Goal: Transaction & Acquisition: Purchase product/service

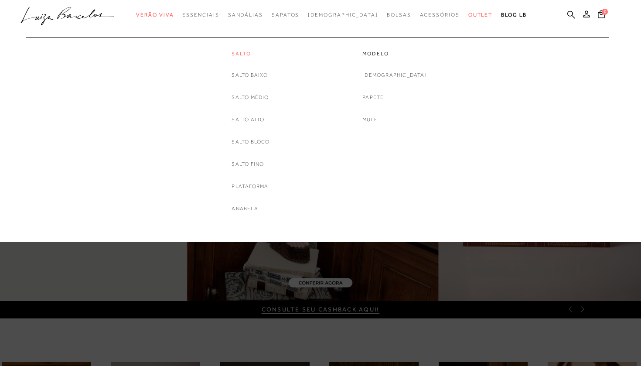
click at [247, 50] on link "Salto" at bounding box center [250, 53] width 38 height 7
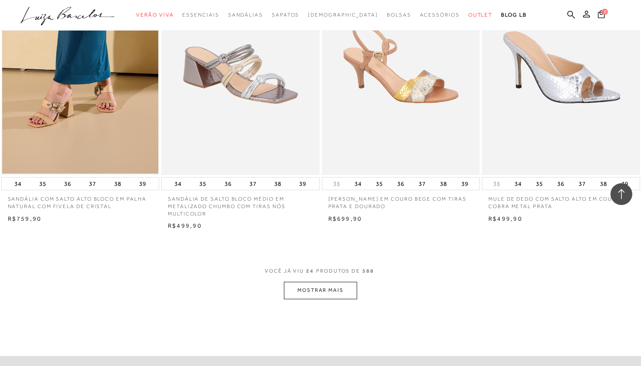
scroll to position [1590, 0]
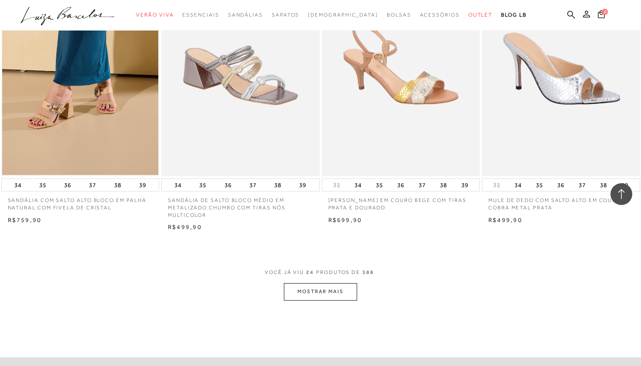
click at [320, 283] on button "MOSTRAR MAIS" at bounding box center [320, 291] width 73 height 17
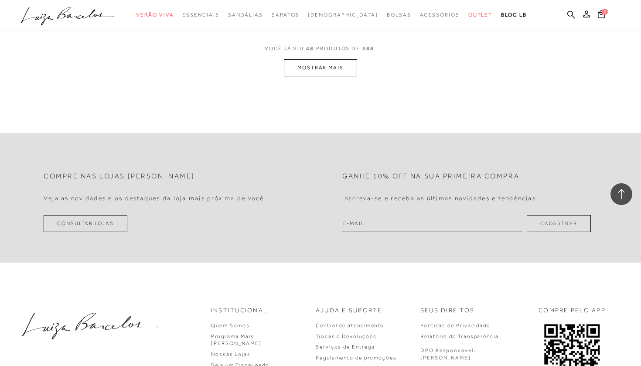
scroll to position [3583, 0]
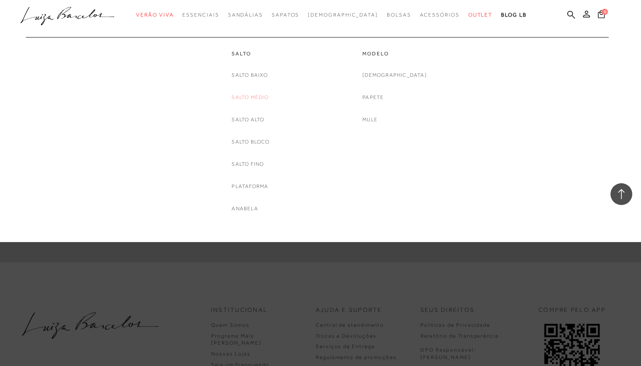
click at [250, 96] on link "Salto Médio" at bounding box center [249, 97] width 37 height 9
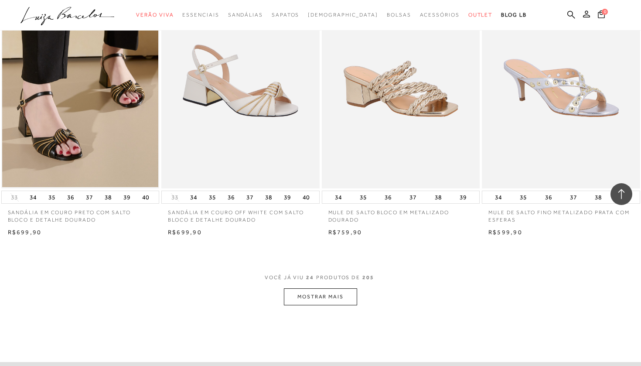
scroll to position [1601, 0]
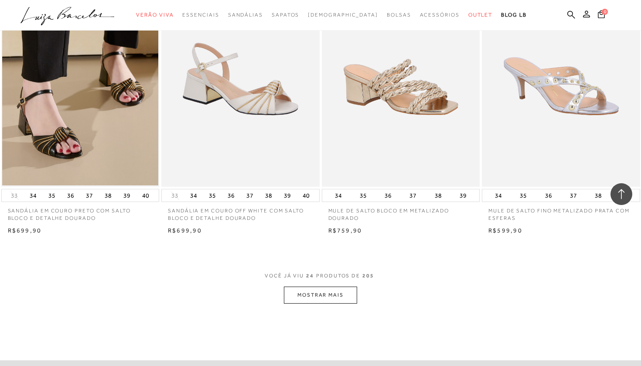
click at [319, 288] on button "MOSTRAR MAIS" at bounding box center [320, 294] width 73 height 17
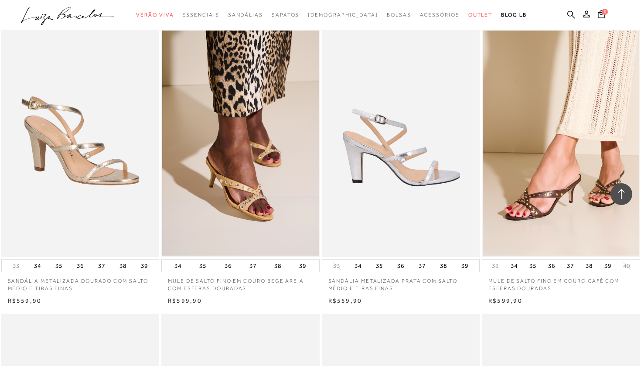
scroll to position [1831, 0]
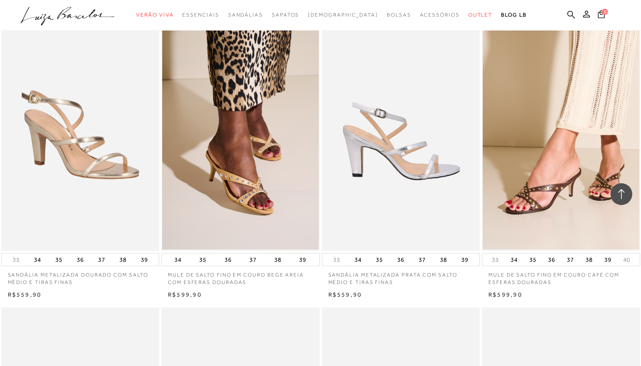
click at [412, 206] on img at bounding box center [400, 132] width 157 height 237
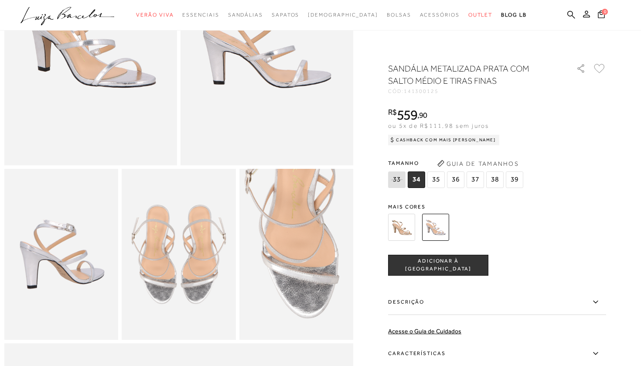
scroll to position [151, 0]
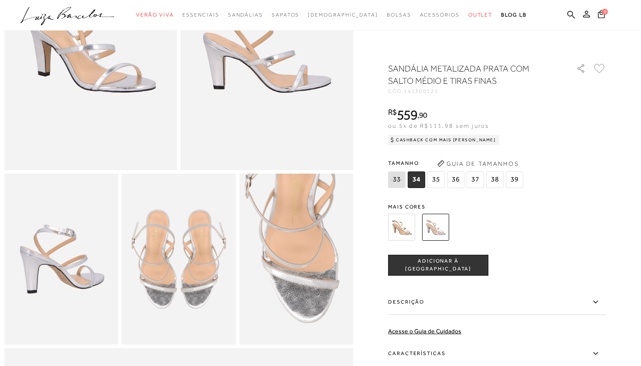
click at [557, 353] on label "Características" at bounding box center [497, 353] width 218 height 25
click at [0, 0] on input "Características" at bounding box center [0, 0] width 0 height 0
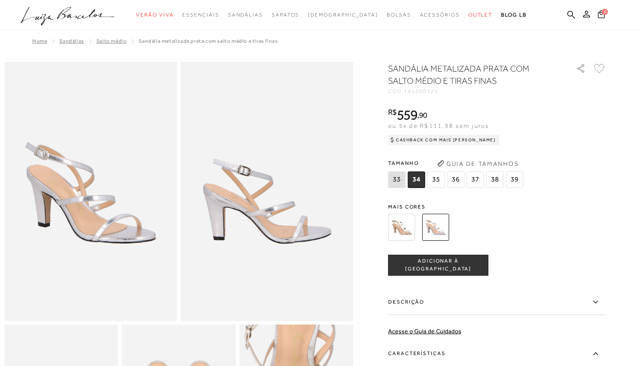
scroll to position [0, 0]
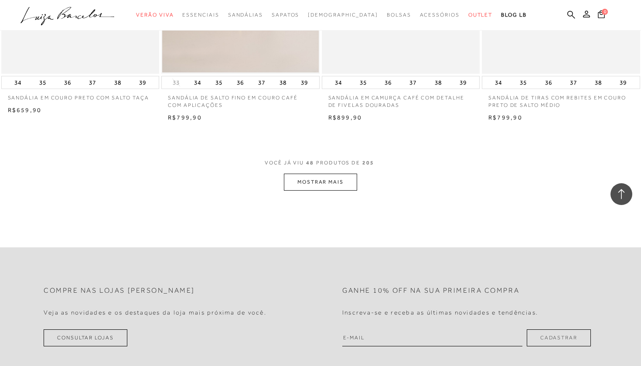
scroll to position [3477, 0]
click at [332, 173] on button "MOSTRAR MAIS" at bounding box center [320, 181] width 73 height 17
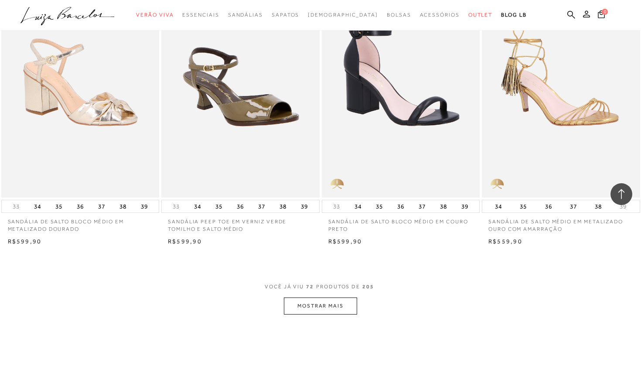
scroll to position [5143, 0]
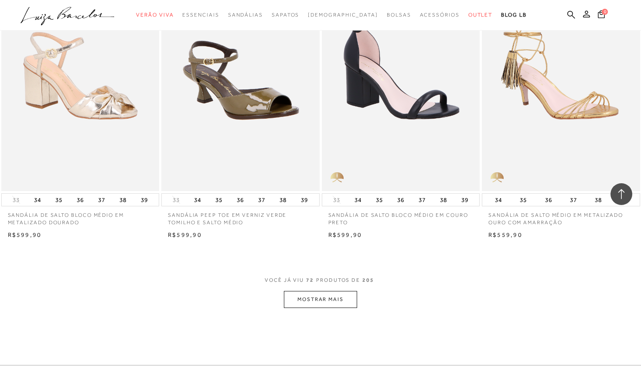
click at [330, 291] on button "MOSTRAR MAIS" at bounding box center [320, 299] width 73 height 17
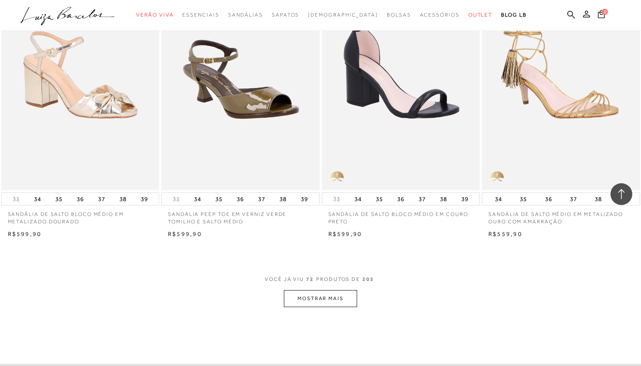
scroll to position [5149, 0]
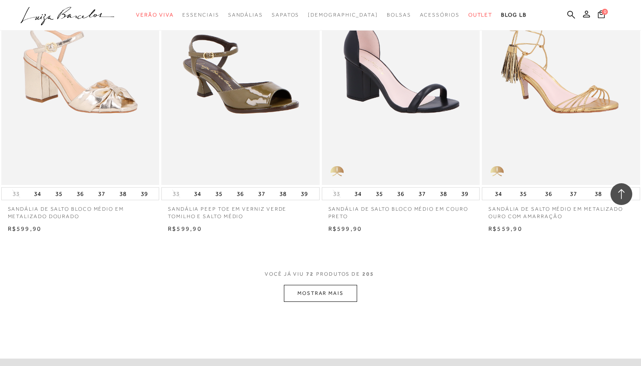
click at [331, 285] on button "MOSTRAR MAIS" at bounding box center [320, 293] width 73 height 17
click at [330, 285] on button "MOSTRAR MAIS" at bounding box center [320, 293] width 73 height 17
click at [316, 285] on button "MOSTRAR MAIS" at bounding box center [320, 293] width 73 height 17
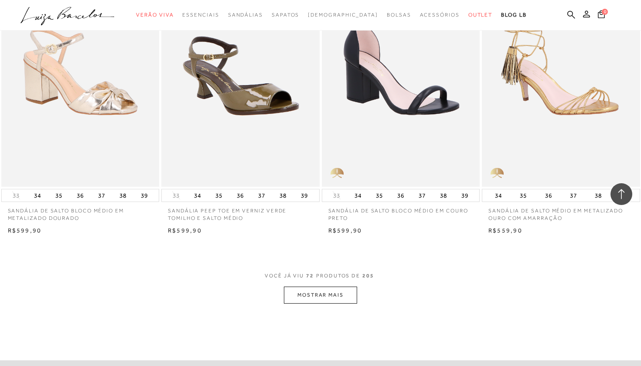
scroll to position [5152, 0]
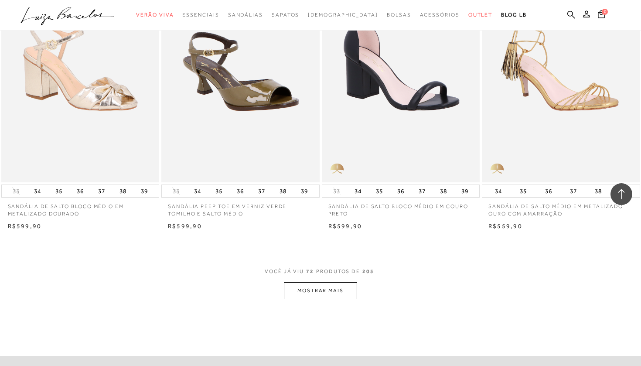
click at [308, 282] on button "MOSTRAR MAIS" at bounding box center [320, 290] width 73 height 17
click at [308, 273] on div "Loading..." at bounding box center [320, 183] width 641 height 366
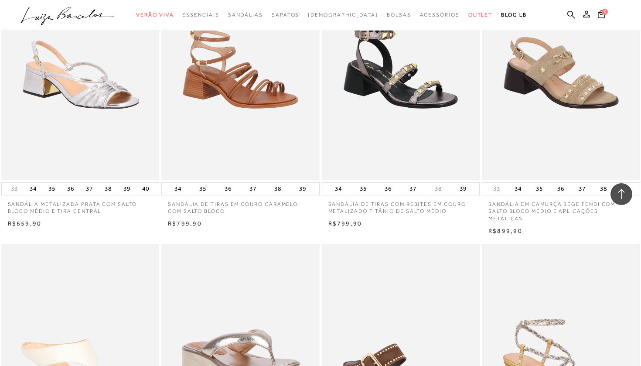
scroll to position [4552, 0]
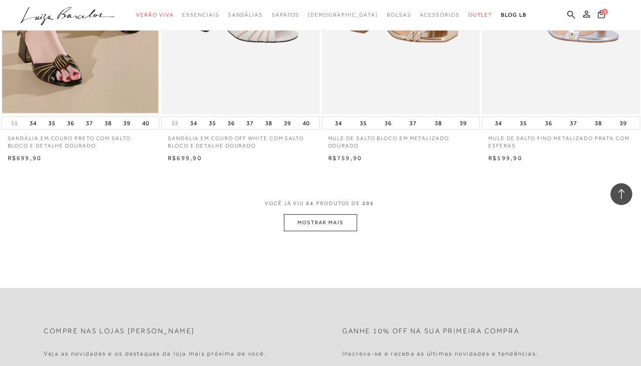
scroll to position [1685, 0]
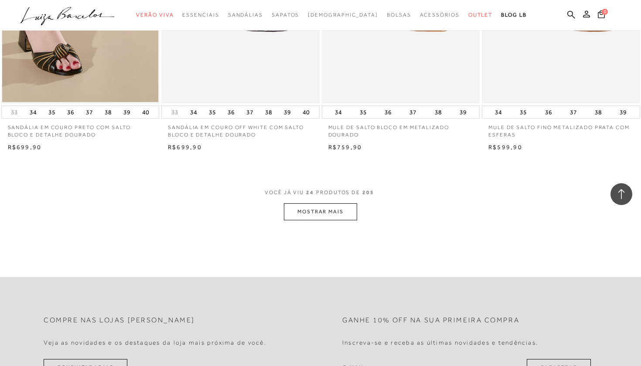
click at [300, 203] on button "MOSTRAR MAIS" at bounding box center [320, 211] width 73 height 17
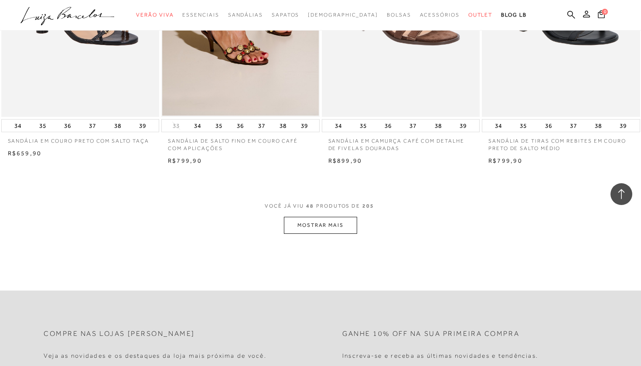
scroll to position [3434, 0]
click at [307, 216] on button "MOSTRAR MAIS" at bounding box center [320, 224] width 73 height 17
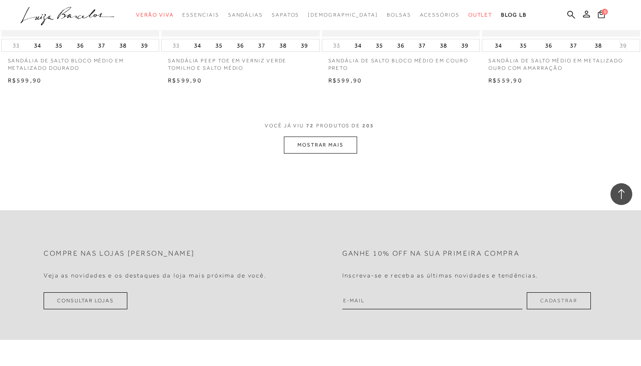
scroll to position [5298, 0]
click at [326, 136] on button "MOSTRAR MAIS" at bounding box center [320, 144] width 73 height 17
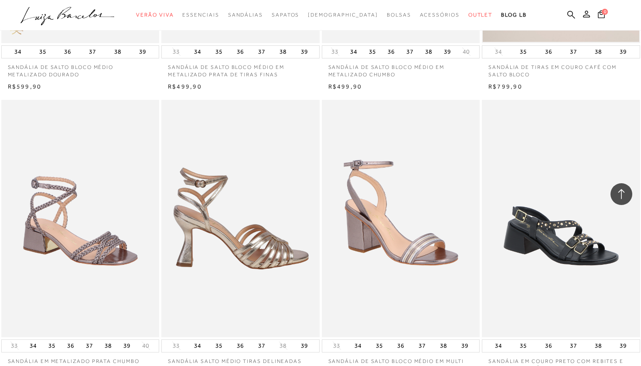
scroll to position [6475, 0]
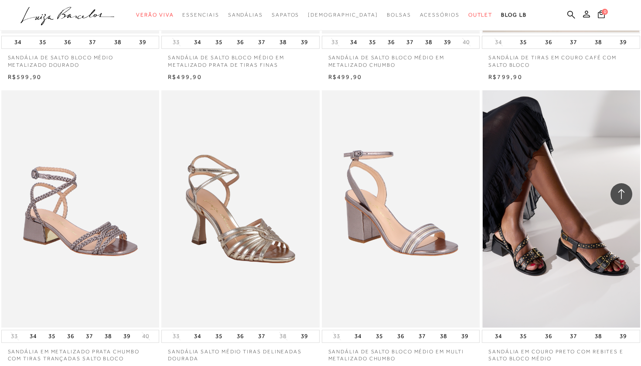
click at [551, 255] on img at bounding box center [560, 208] width 157 height 237
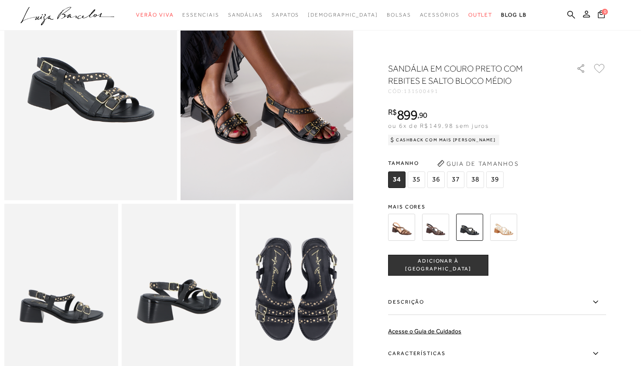
scroll to position [124, 0]
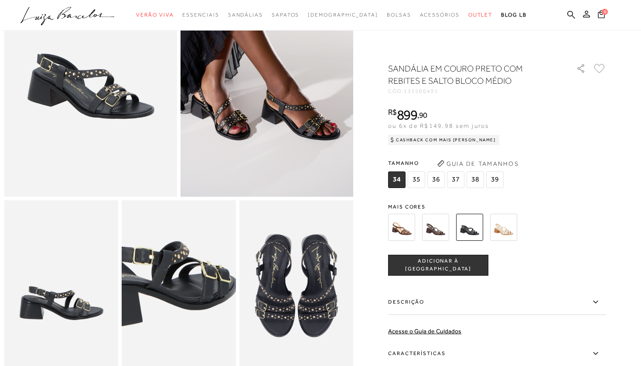
click at [204, 310] on img at bounding box center [154, 261] width 228 height 342
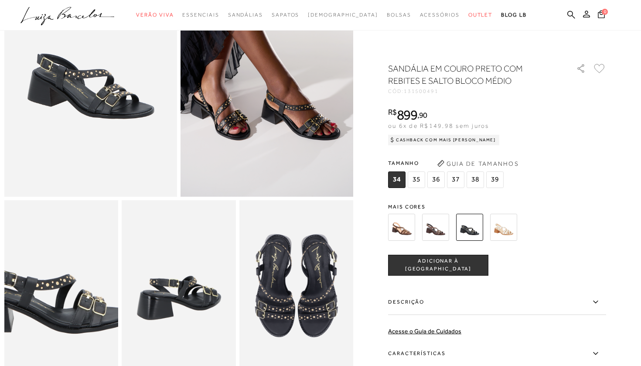
click at [74, 306] on img at bounding box center [49, 265] width 228 height 342
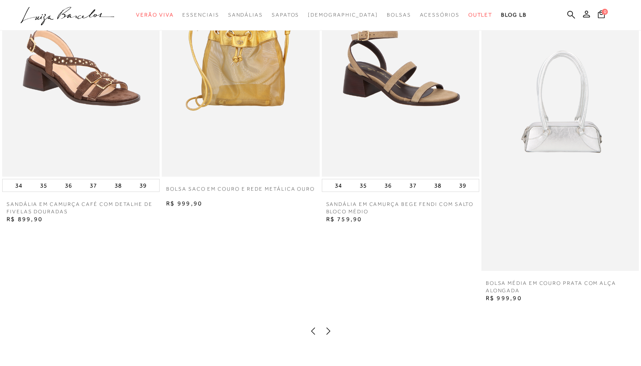
scroll to position [955, 0]
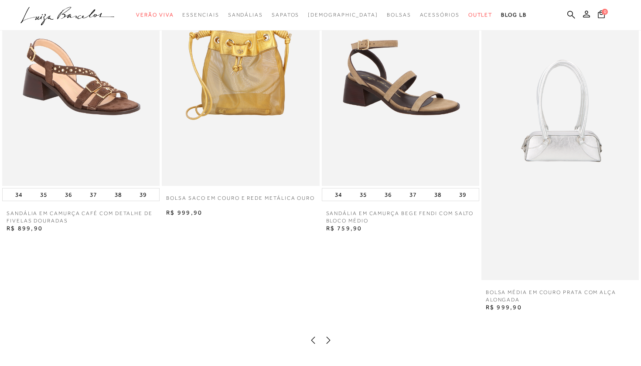
click at [396, 145] on img at bounding box center [400, 67] width 157 height 236
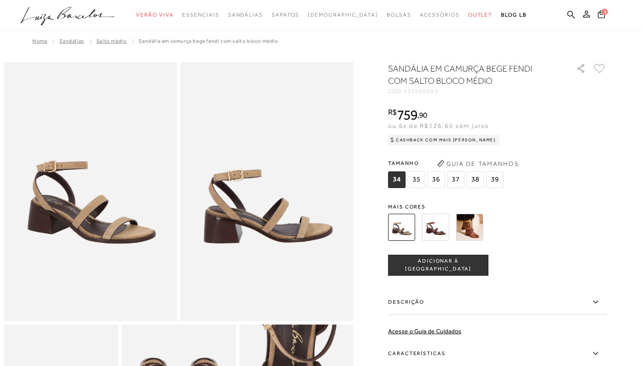
click at [431, 232] on img at bounding box center [435, 227] width 27 height 27
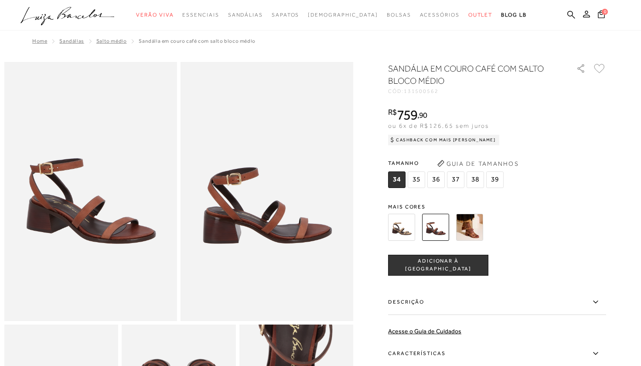
click at [404, 224] on img at bounding box center [401, 227] width 27 height 27
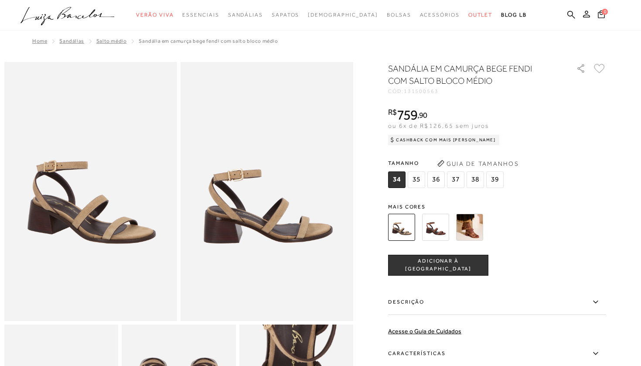
click at [480, 198] on div "SANDÁLIA EM CAMURÇA BEGE FENDI COM SALTO BLOCO MÉDIO CÓD: 131500563 × É necessá…" at bounding box center [497, 256] width 218 height 388
click at [471, 217] on img at bounding box center [469, 227] width 27 height 27
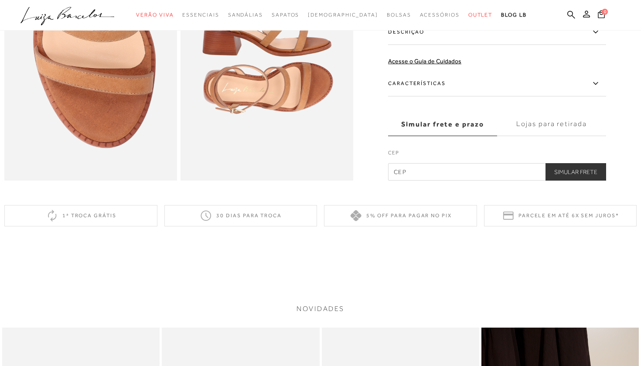
scroll to position [563, 0]
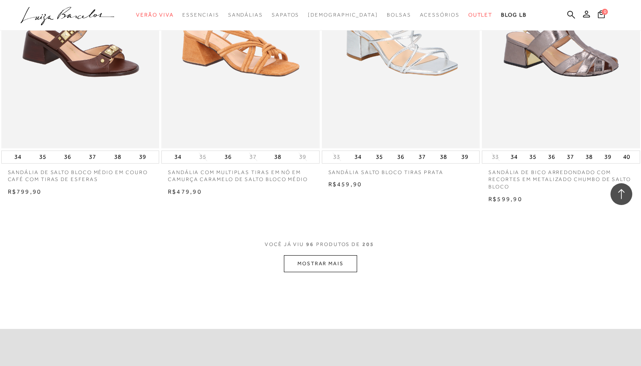
scroll to position [6948, 0]
click at [312, 254] on button "MOSTRAR MAIS" at bounding box center [320, 262] width 73 height 17
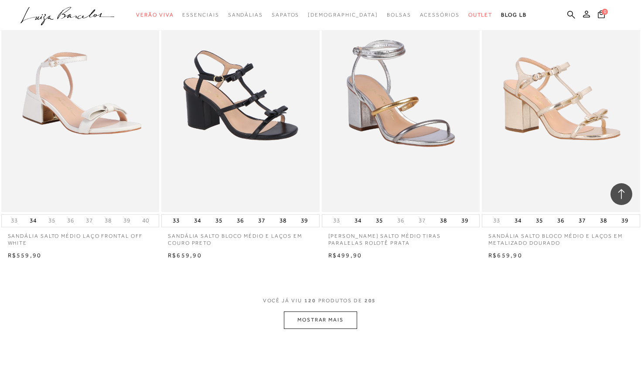
scroll to position [8671, 0]
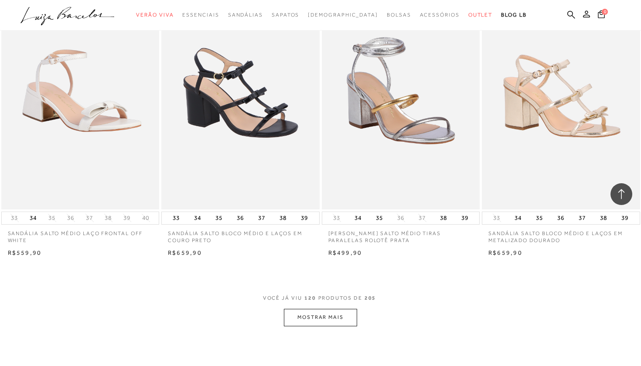
click at [321, 308] on button "MOSTRAR MAIS" at bounding box center [320, 316] width 73 height 17
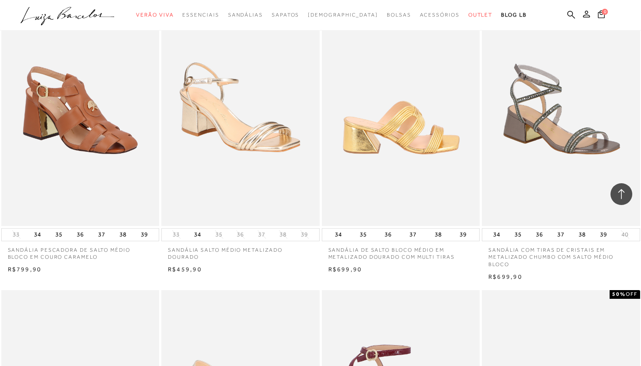
scroll to position [8942, 0]
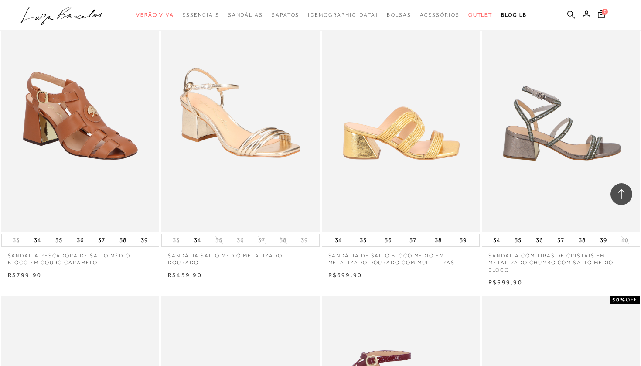
click at [552, 148] on img at bounding box center [560, 112] width 157 height 237
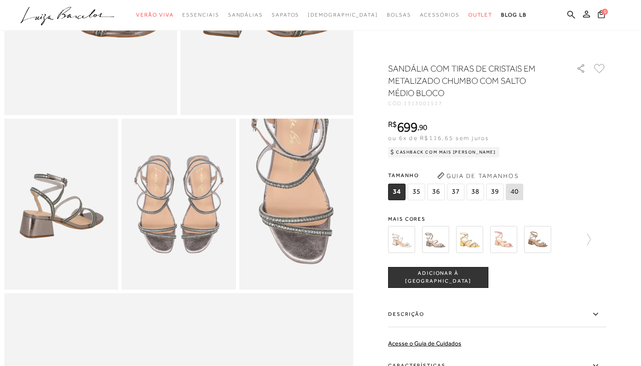
scroll to position [206, 0]
click at [414, 362] on label "Características" at bounding box center [497, 365] width 218 height 25
click at [0, 0] on input "Características" at bounding box center [0, 0] width 0 height 0
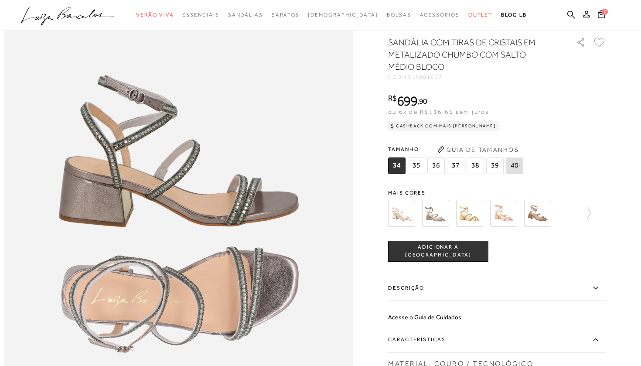
scroll to position [530, 0]
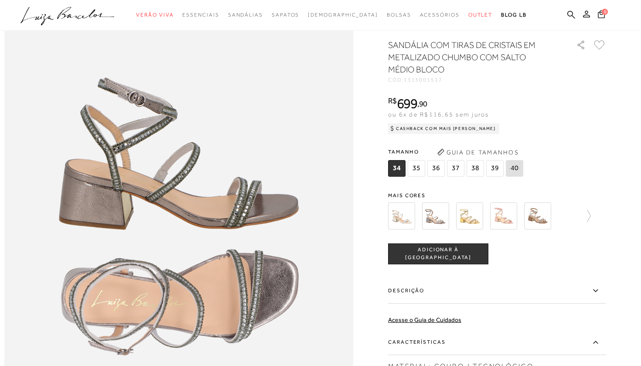
click at [435, 174] on span "36" at bounding box center [435, 168] width 17 height 17
click at [434, 255] on span "ADICIONAR À SACOLA" at bounding box center [437, 253] width 99 height 15
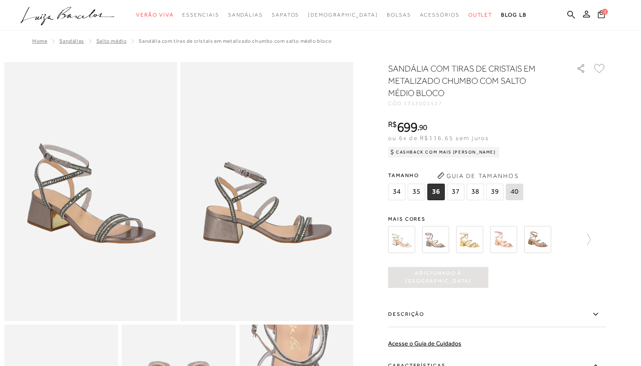
scroll to position [0, 0]
click at [504, 241] on img at bounding box center [503, 239] width 27 height 27
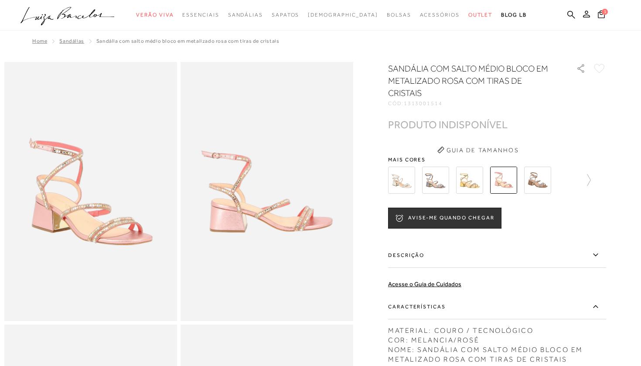
click at [469, 184] on img at bounding box center [469, 179] width 27 height 27
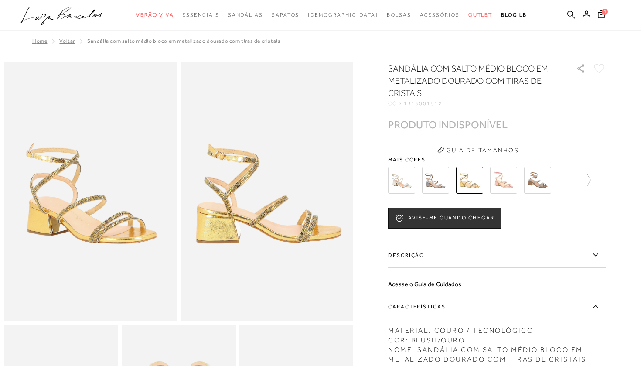
click at [542, 184] on img at bounding box center [537, 179] width 27 height 27
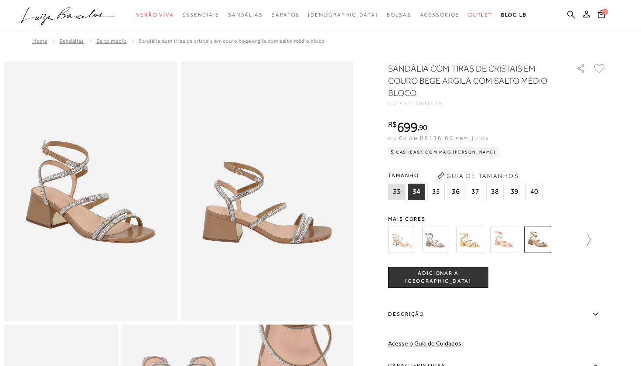
click at [584, 244] on icon at bounding box center [584, 239] width 12 height 12
click at [552, 243] on img at bounding box center [552, 239] width 27 height 27
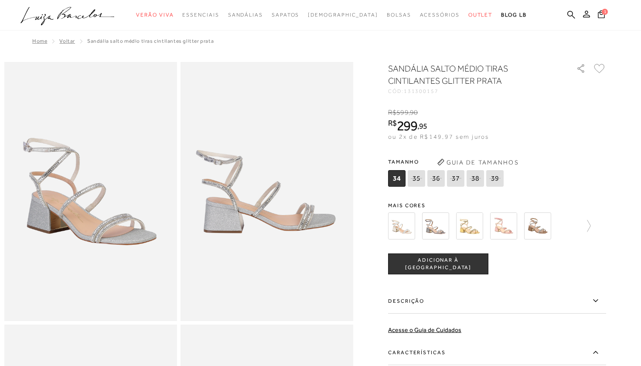
click at [506, 224] on img at bounding box center [503, 225] width 27 height 27
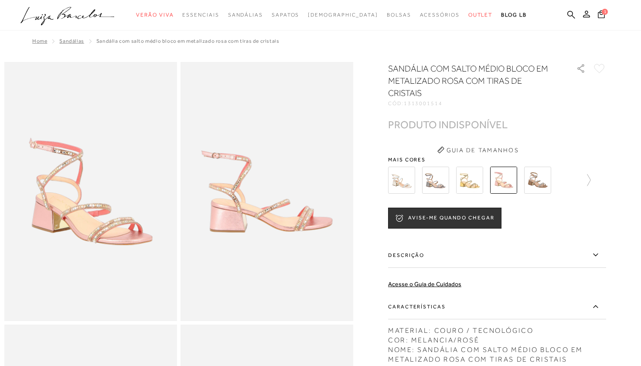
click at [477, 190] on img at bounding box center [469, 179] width 27 height 27
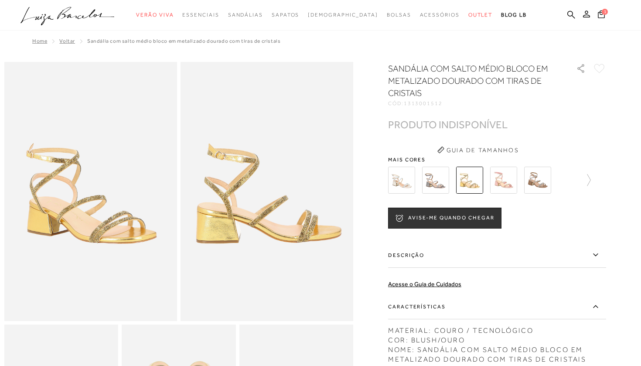
click at [443, 187] on img at bounding box center [435, 179] width 27 height 27
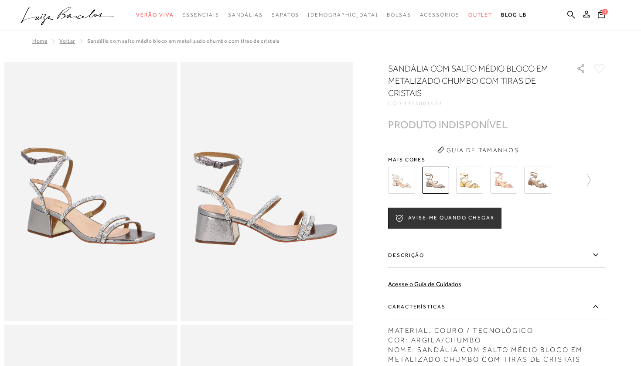
click at [406, 180] on img at bounding box center [401, 179] width 27 height 27
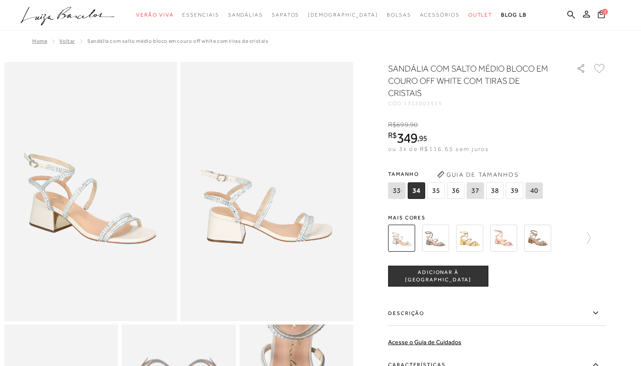
click at [431, 237] on img at bounding box center [435, 237] width 27 height 27
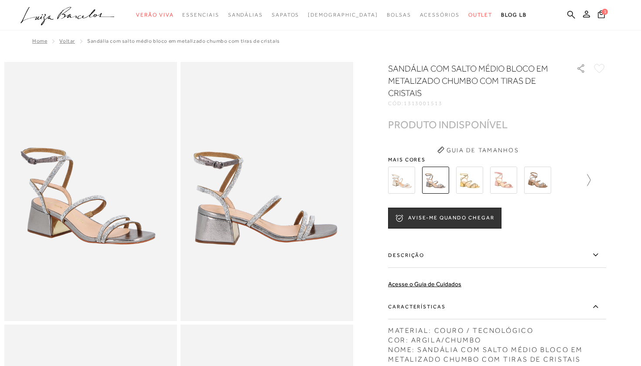
click at [584, 176] on icon at bounding box center [584, 180] width 12 height 12
click at [414, 178] on img at bounding box center [416, 179] width 27 height 27
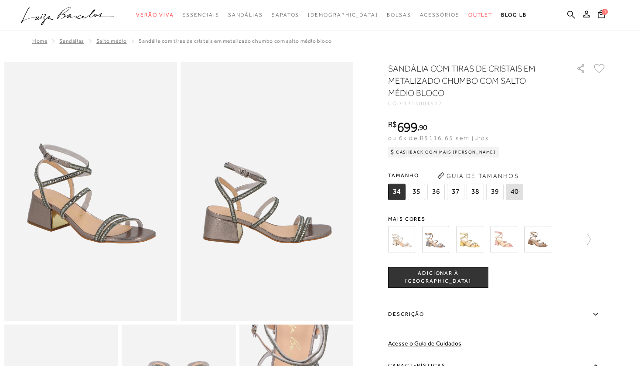
click at [432, 191] on span "36" at bounding box center [435, 191] width 17 height 17
click at [583, 114] on div "SANDÁLIA COM TIRAS DE CRISTAIS EM METALIZADO CHUMBO COM SALTO MÉDIO BLOCO CÓD: …" at bounding box center [497, 288] width 218 height 452
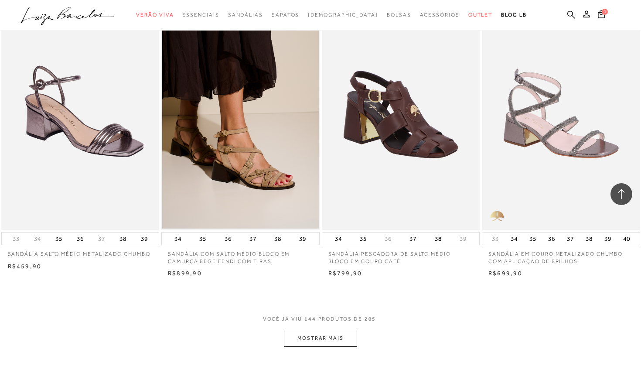
scroll to position [10434, 0]
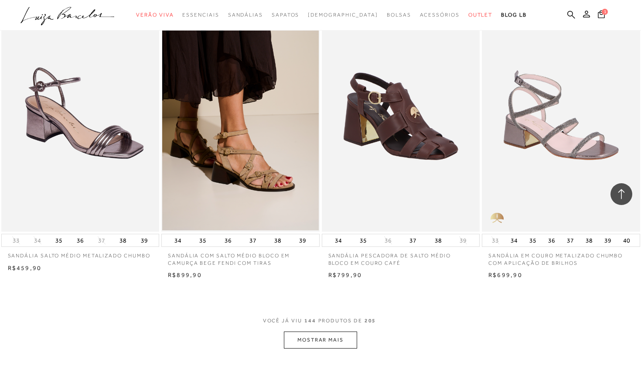
click at [341, 331] on button "MOSTRAR MAIS" at bounding box center [320, 339] width 73 height 17
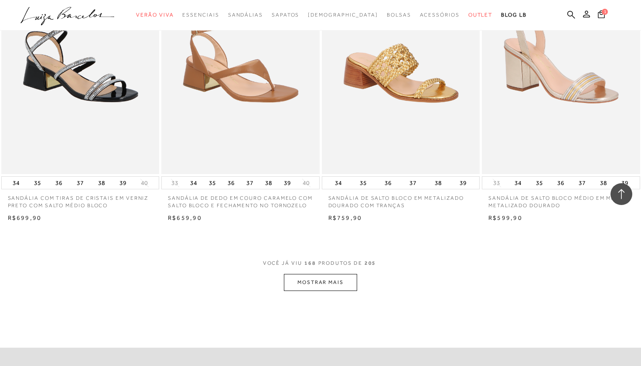
scroll to position [12261, 0]
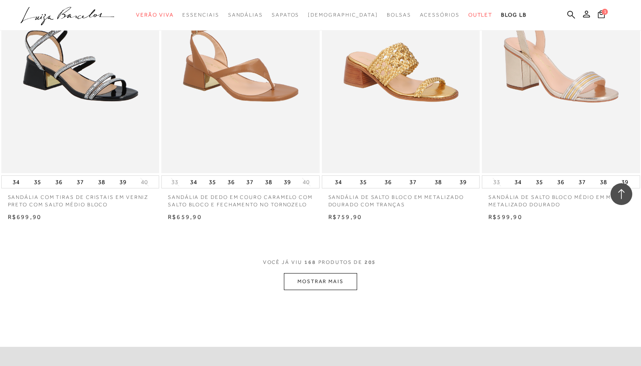
click at [342, 273] on button "MOSTRAR MAIS" at bounding box center [320, 281] width 73 height 17
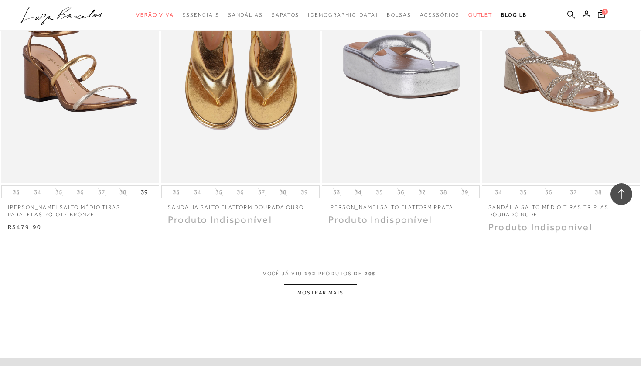
scroll to position [14013, 0]
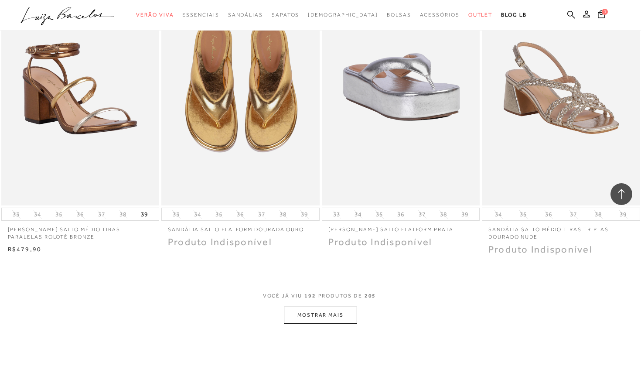
click at [331, 306] on button "MOSTRAR MAIS" at bounding box center [320, 314] width 73 height 17
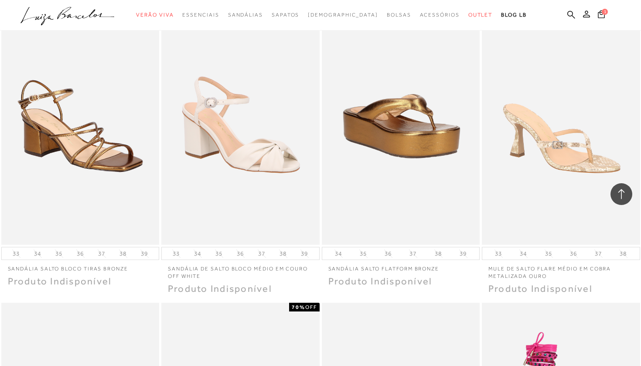
scroll to position [14166, 0]
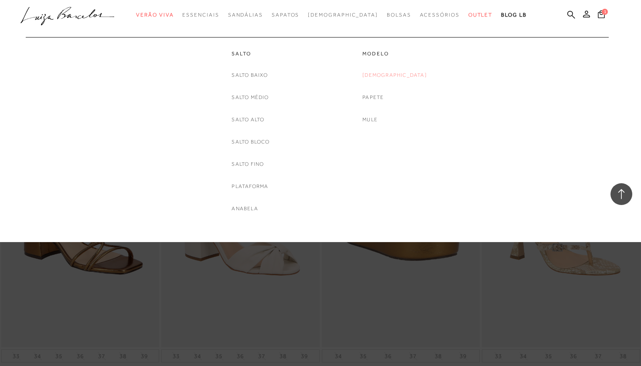
click at [395, 76] on link "[DEMOGRAPHIC_DATA]" at bounding box center [394, 75] width 64 height 9
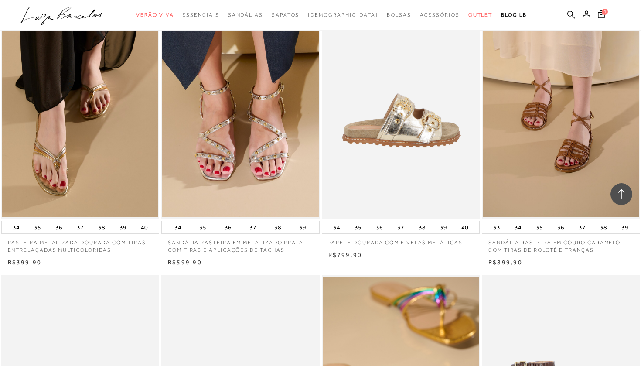
scroll to position [666, 0]
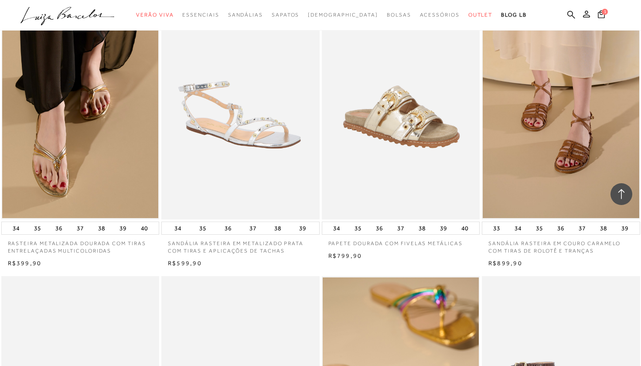
click at [245, 128] on img at bounding box center [240, 100] width 157 height 237
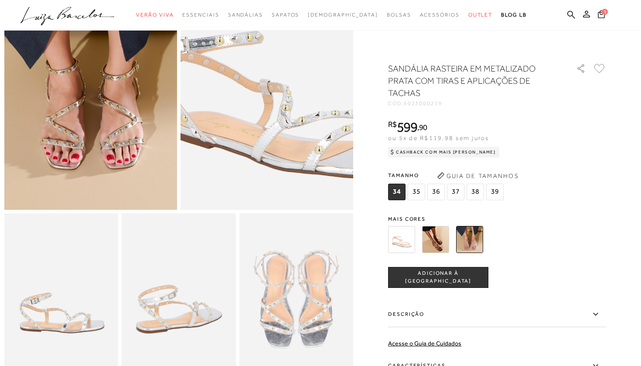
scroll to position [116, 0]
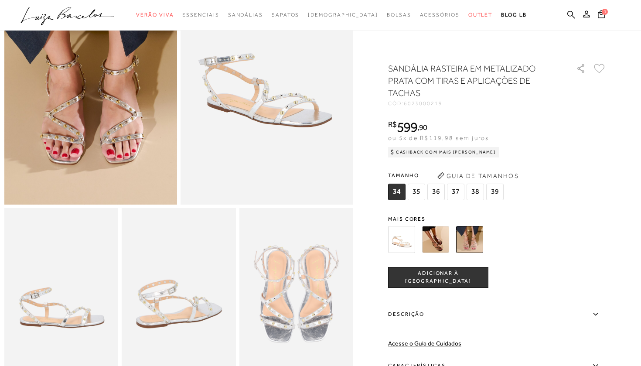
click at [437, 237] on img at bounding box center [435, 239] width 27 height 27
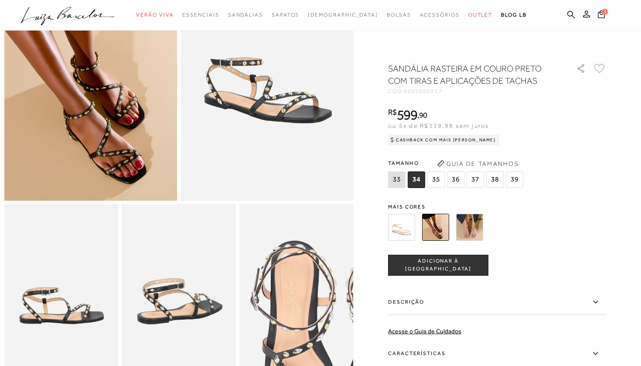
scroll to position [122, 0]
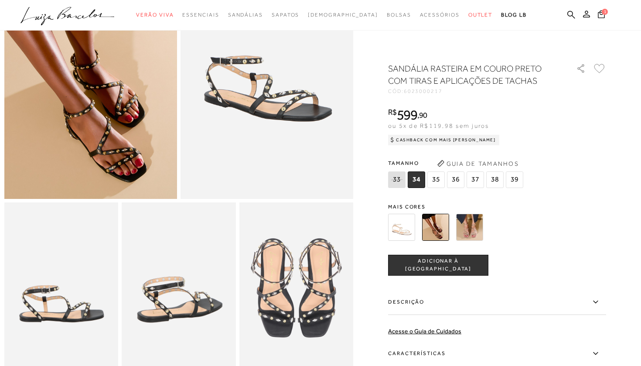
click at [468, 236] on img at bounding box center [469, 227] width 27 height 27
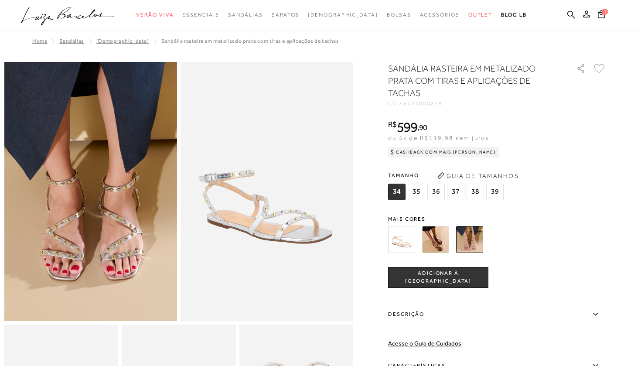
click at [402, 234] on img at bounding box center [401, 239] width 27 height 27
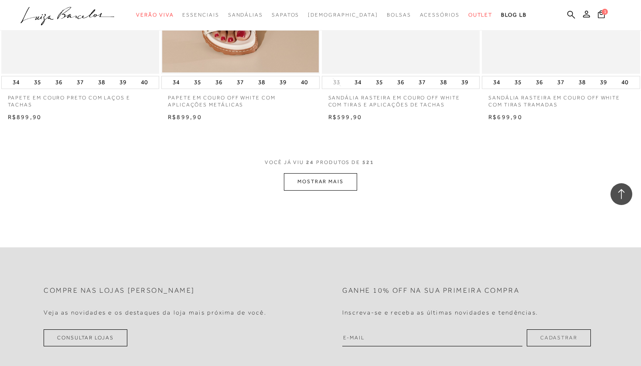
scroll to position [1711, 0]
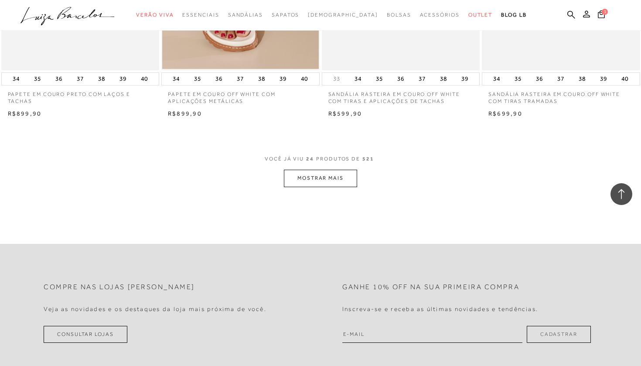
click at [321, 177] on button "MOSTRAR MAIS" at bounding box center [320, 177] width 73 height 17
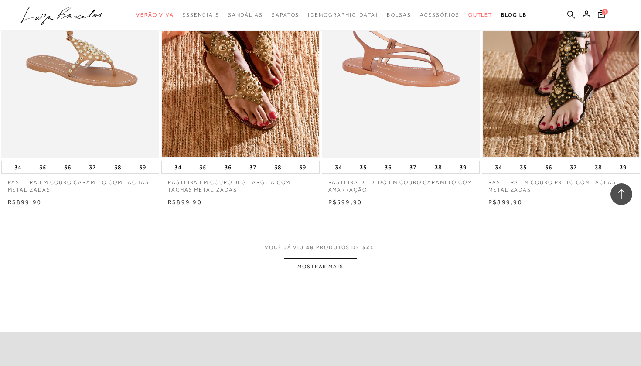
scroll to position [3386, 0]
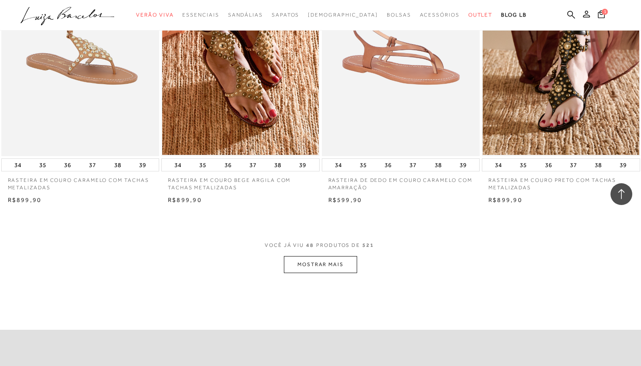
click at [319, 256] on button "MOSTRAR MAIS" at bounding box center [320, 264] width 73 height 17
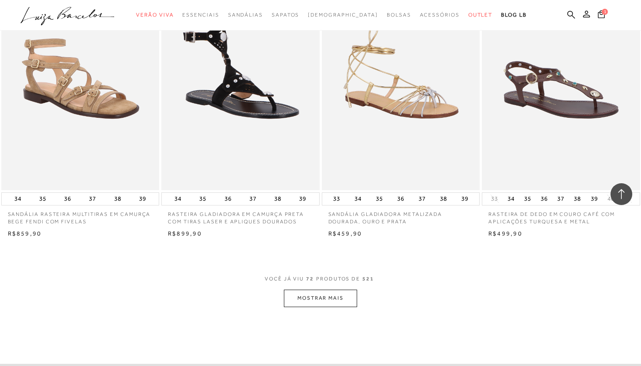
scroll to position [5115, 0]
click at [315, 289] on button "MOSTRAR MAIS" at bounding box center [320, 297] width 73 height 17
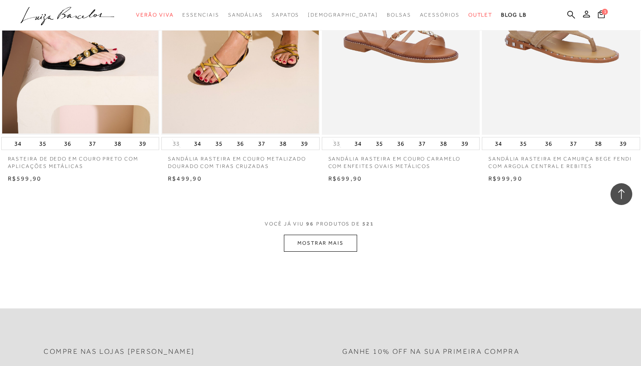
scroll to position [6939, 0]
click at [344, 234] on button "MOSTRAR MAIS" at bounding box center [320, 242] width 73 height 17
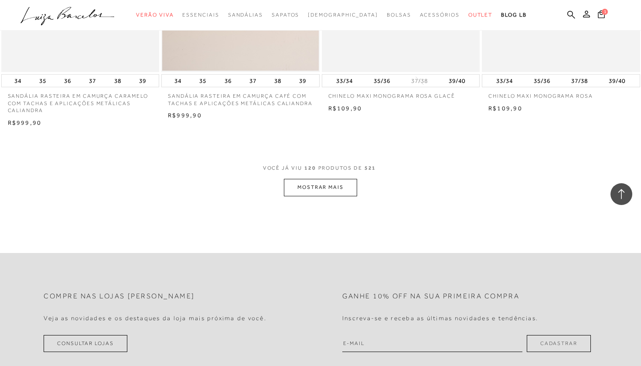
scroll to position [8765, 0]
click at [338, 177] on button "MOSTRAR MAIS" at bounding box center [320, 185] width 73 height 17
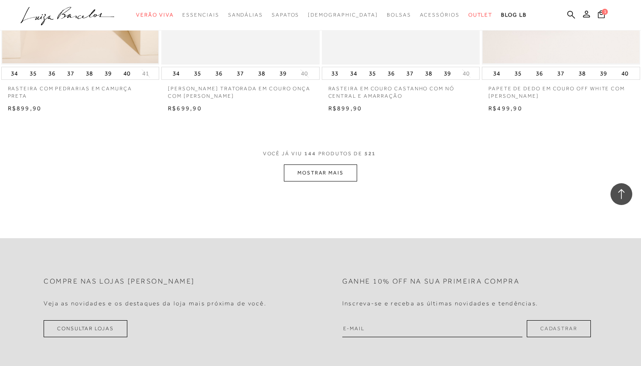
scroll to position [10548, 0]
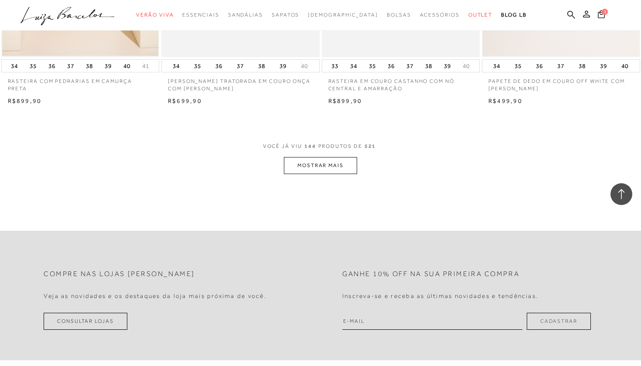
click at [341, 157] on button "MOSTRAR MAIS" at bounding box center [320, 165] width 73 height 17
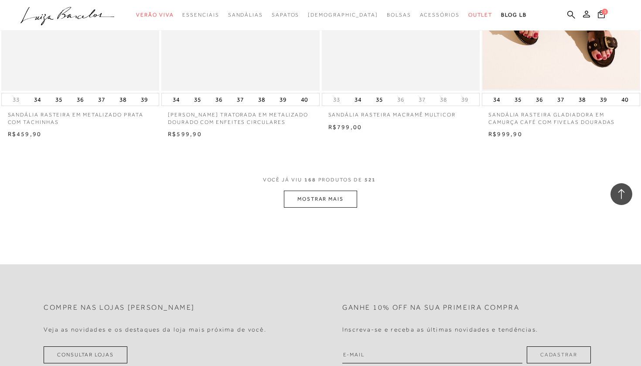
scroll to position [12277, 0]
click at [320, 189] on button "MOSTRAR MAIS" at bounding box center [320, 197] width 73 height 17
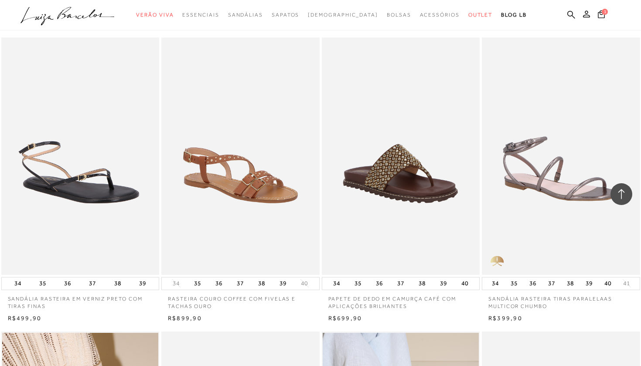
scroll to position [12683, 0]
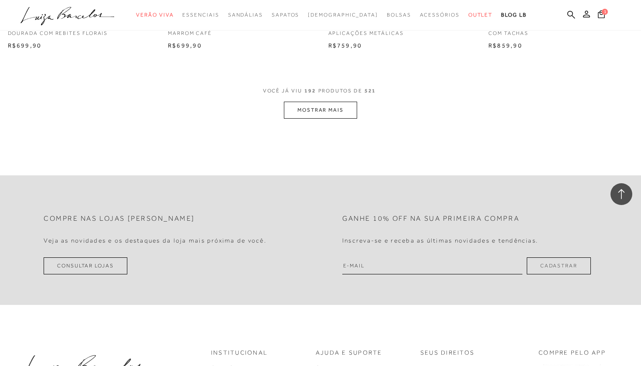
click at [345, 102] on button "MOSTRAR MAIS" at bounding box center [320, 110] width 73 height 17
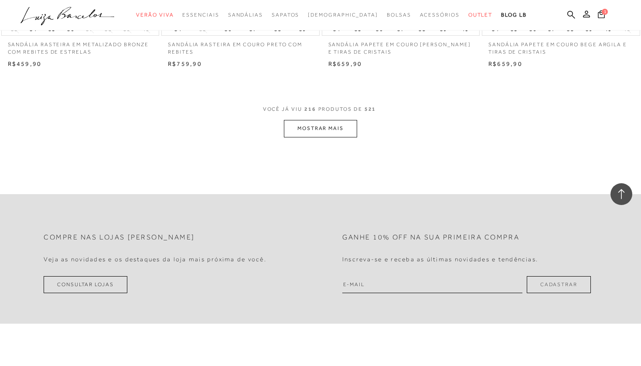
click at [353, 120] on button "MOSTRAR MAIS" at bounding box center [320, 128] width 73 height 17
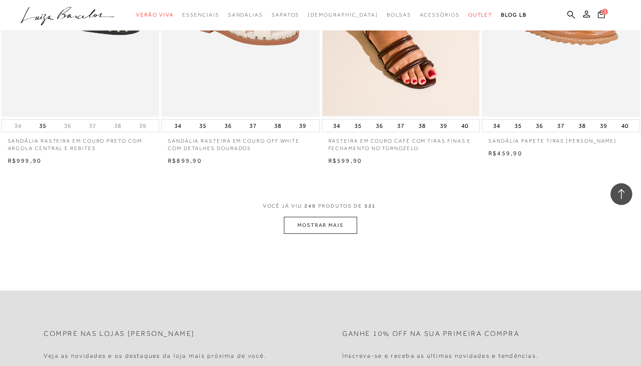
click at [320, 217] on button "MOSTRAR MAIS" at bounding box center [320, 225] width 73 height 17
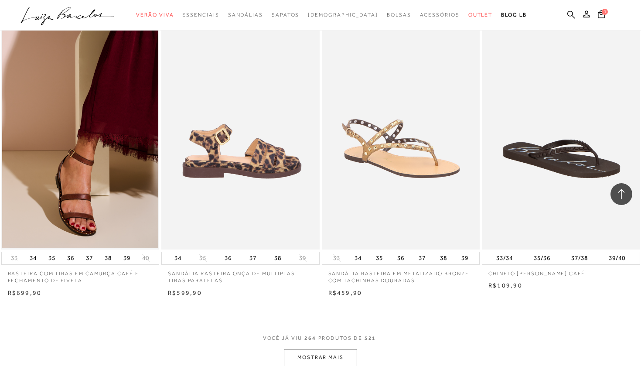
scroll to position [19195, 0]
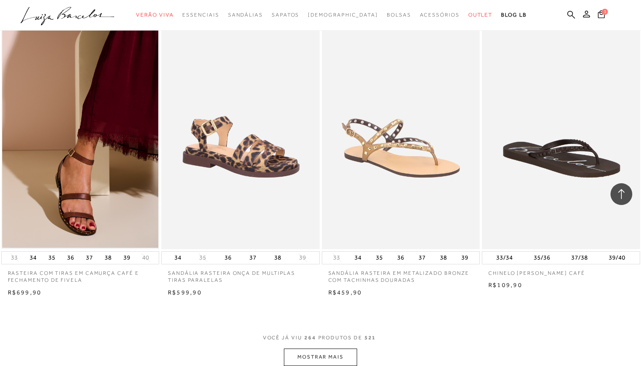
click at [337, 348] on button "MOSTRAR MAIS" at bounding box center [320, 356] width 73 height 17
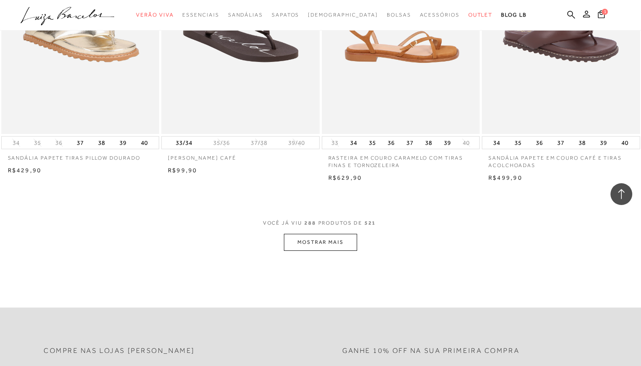
scroll to position [21080, 0]
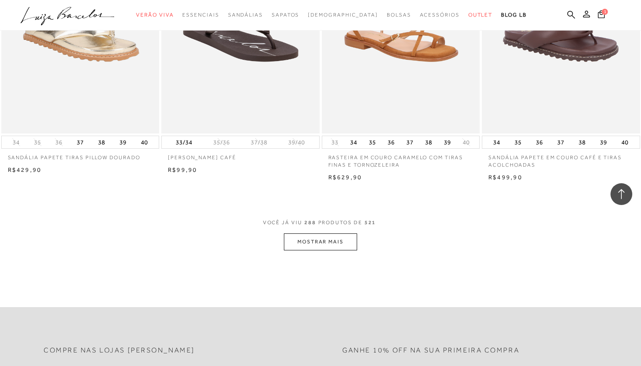
click at [321, 233] on button "MOSTRAR MAIS" at bounding box center [320, 241] width 73 height 17
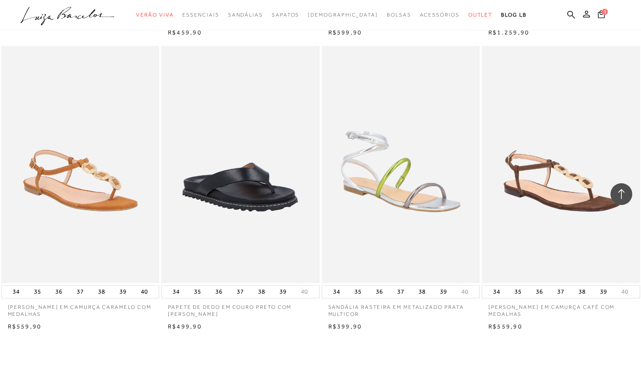
scroll to position [22810, 0]
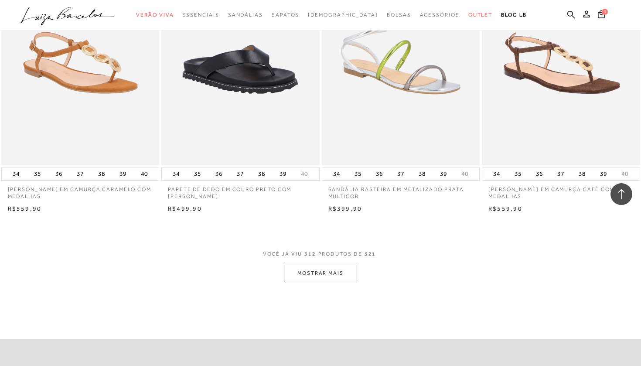
click at [322, 264] on button "MOSTRAR MAIS" at bounding box center [320, 272] width 73 height 17
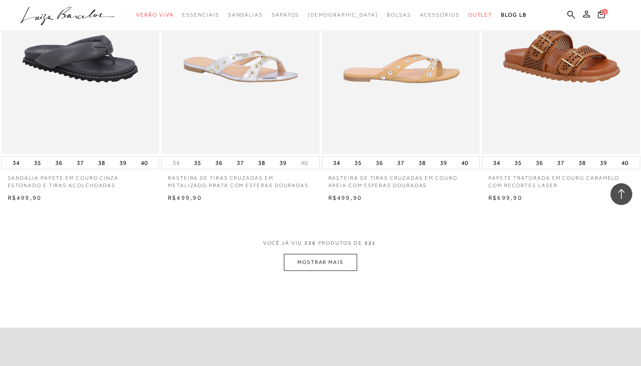
scroll to position [24586, 0]
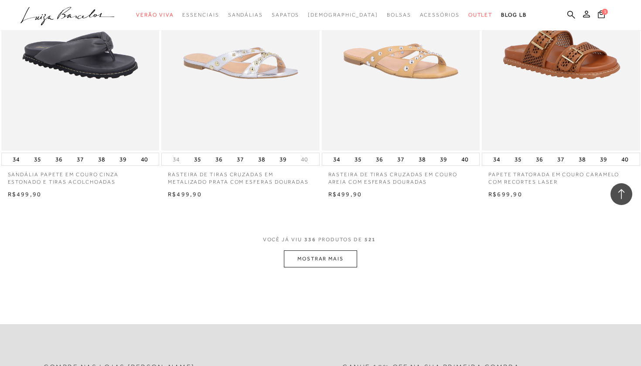
click at [331, 250] on button "MOSTRAR MAIS" at bounding box center [320, 258] width 73 height 17
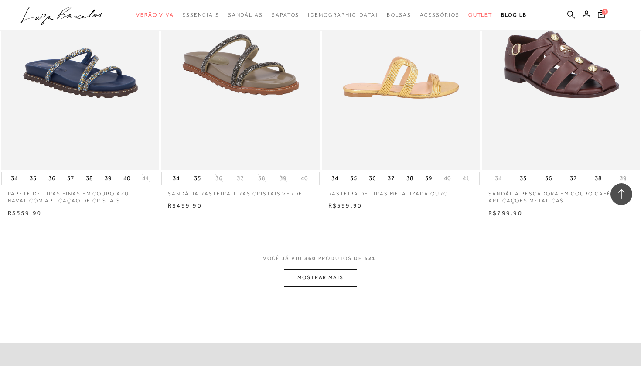
scroll to position [26353, 0]
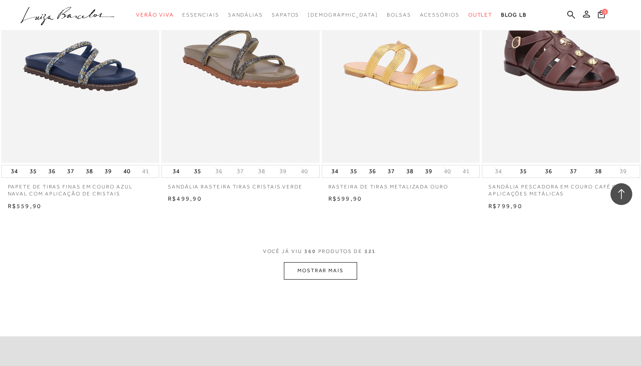
click at [320, 262] on button "MOSTRAR MAIS" at bounding box center [320, 270] width 73 height 17
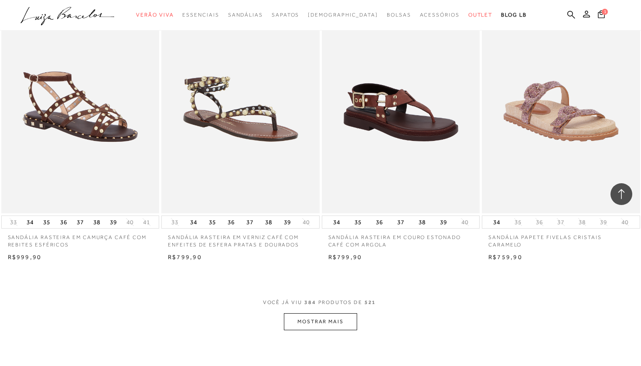
scroll to position [28076, 0]
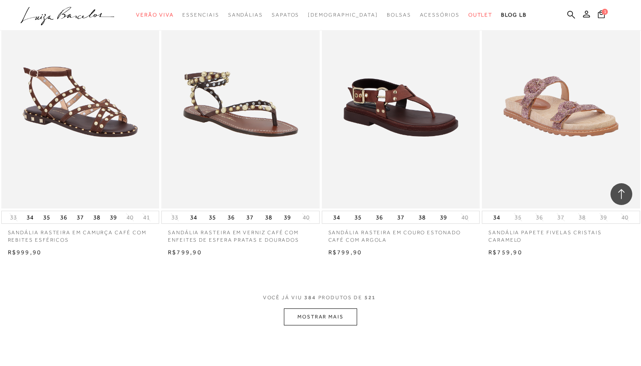
click at [318, 308] on button "MOSTRAR MAIS" at bounding box center [320, 316] width 73 height 17
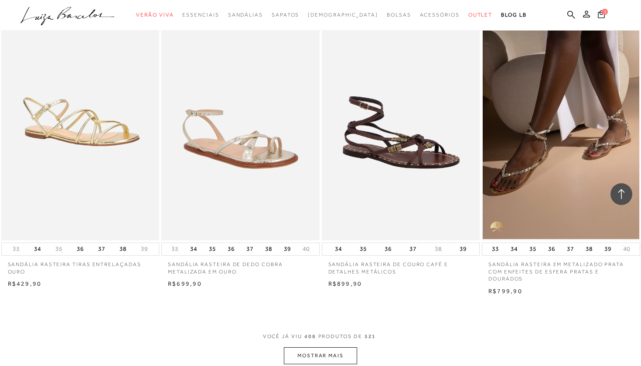
scroll to position [29815, 0]
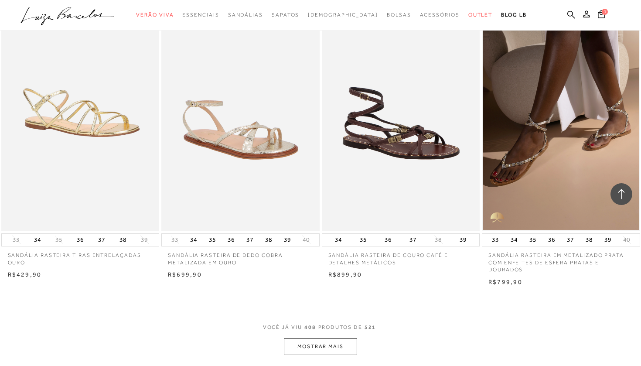
click at [311, 338] on button "MOSTRAR MAIS" at bounding box center [320, 346] width 73 height 17
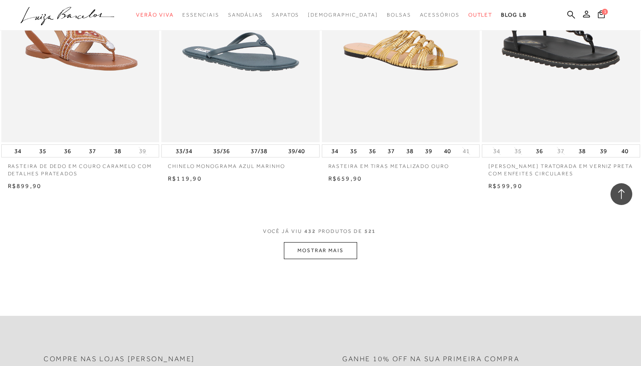
scroll to position [31684, 0]
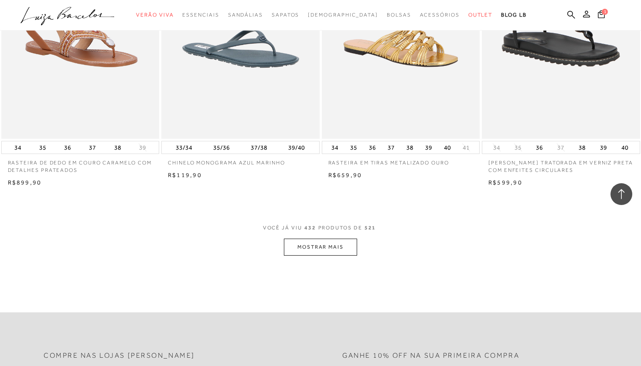
click at [344, 238] on button "MOSTRAR MAIS" at bounding box center [320, 246] width 73 height 17
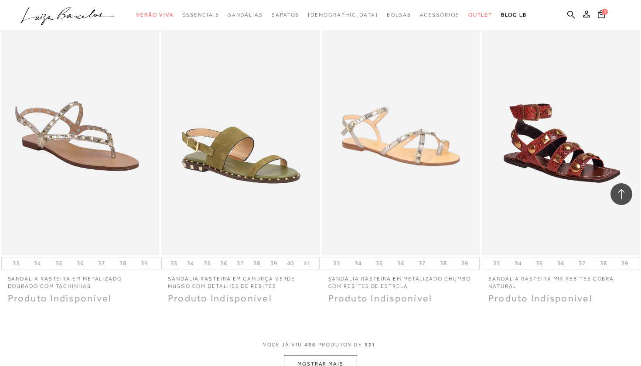
scroll to position [33333, 0]
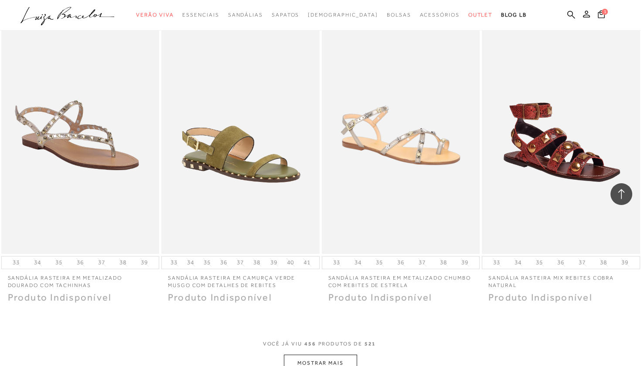
click at [327, 354] on button "MOSTRAR MAIS" at bounding box center [320, 362] width 73 height 17
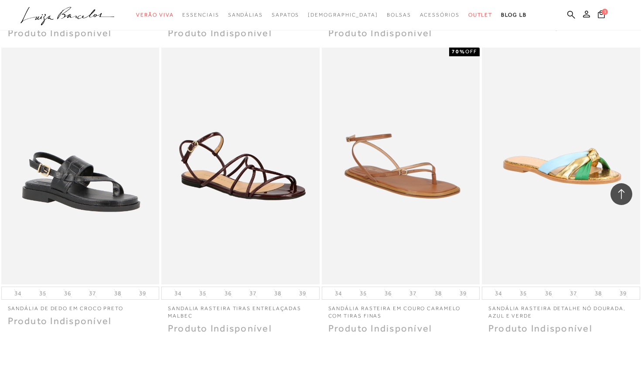
scroll to position [35074, 0]
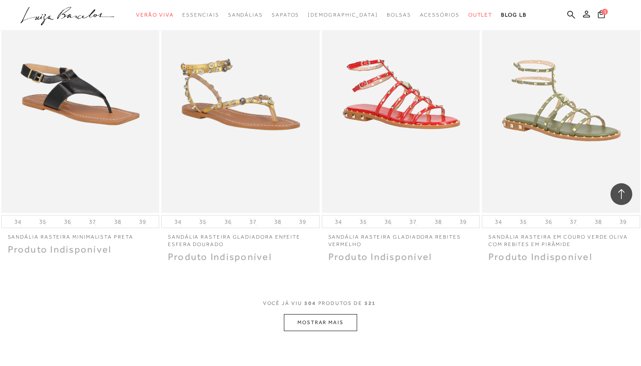
scroll to position [36915, 0]
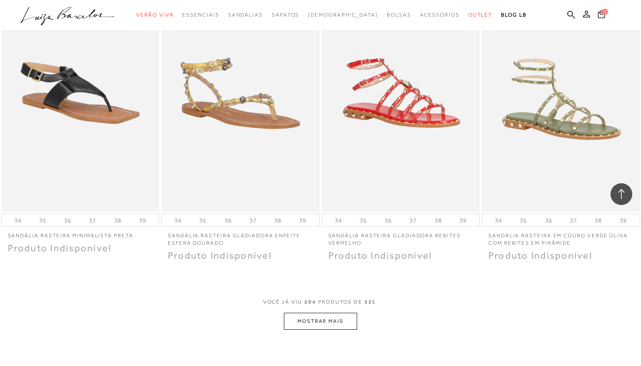
click at [339, 312] on button "MOSTRAR MAIS" at bounding box center [320, 320] width 73 height 17
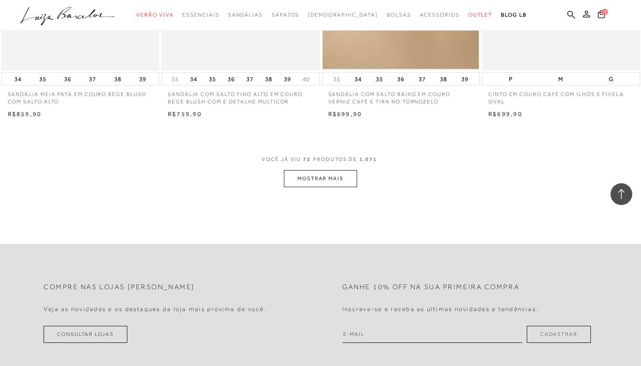
click at [321, 170] on button "MOSTRAR MAIS" at bounding box center [320, 178] width 73 height 17
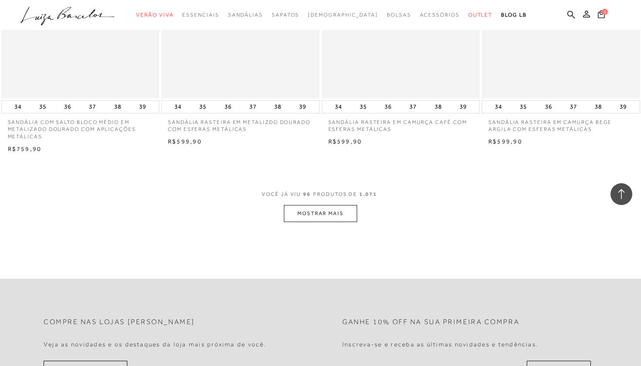
scroll to position [6962, 0]
click at [325, 204] on button "MOSTRAR MAIS" at bounding box center [320, 212] width 73 height 17
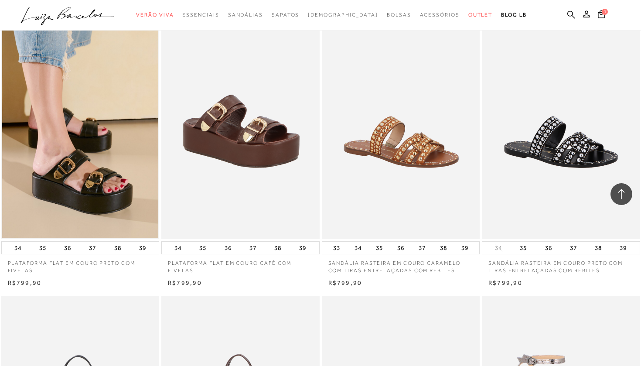
scroll to position [7258, 0]
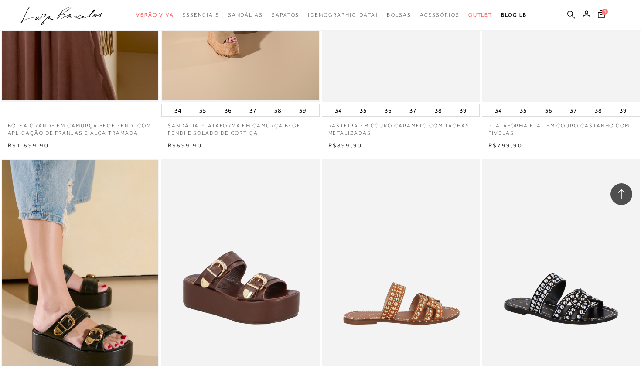
click at [404, 297] on img at bounding box center [400, 277] width 157 height 237
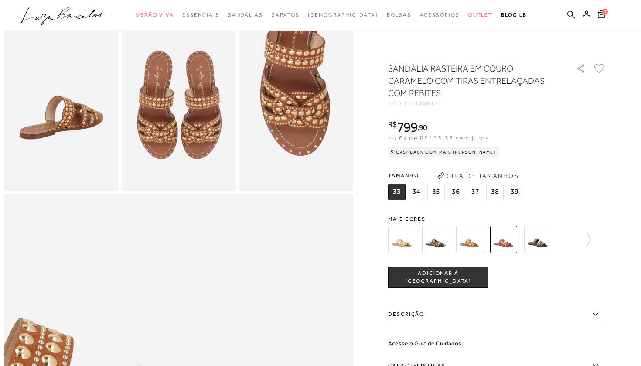
scroll to position [303, 0]
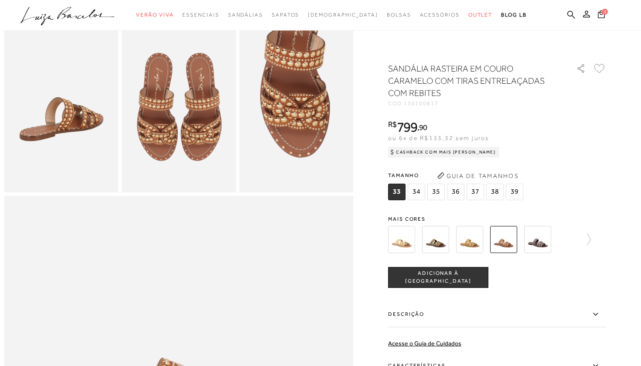
click at [532, 247] on img at bounding box center [537, 239] width 27 height 27
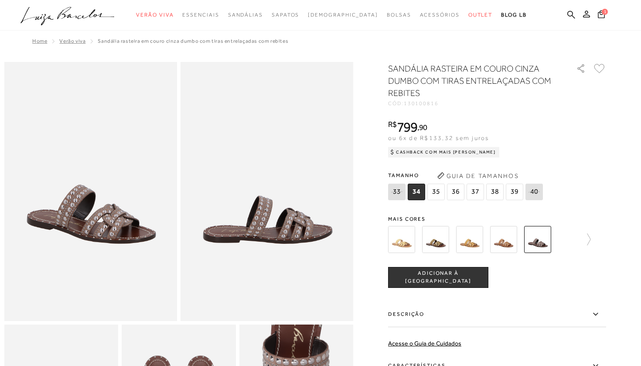
click at [508, 240] on img at bounding box center [503, 239] width 27 height 27
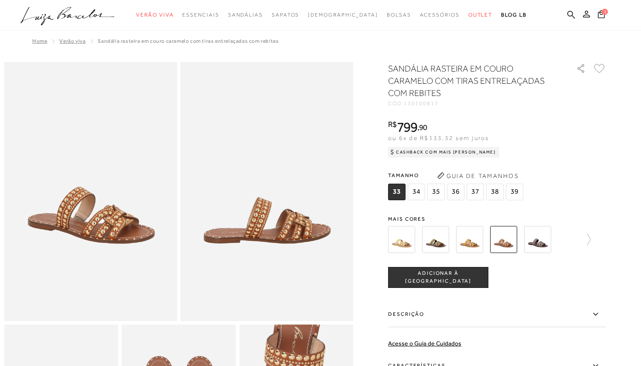
click at [475, 205] on div "SANDÁLIA RASTEIRA EM COURO CARAMELO COM TIRAS ENTRELAÇADAS COM REBITES CÓD: 130…" at bounding box center [497, 262] width 218 height 400
click at [468, 238] on img at bounding box center [469, 239] width 27 height 27
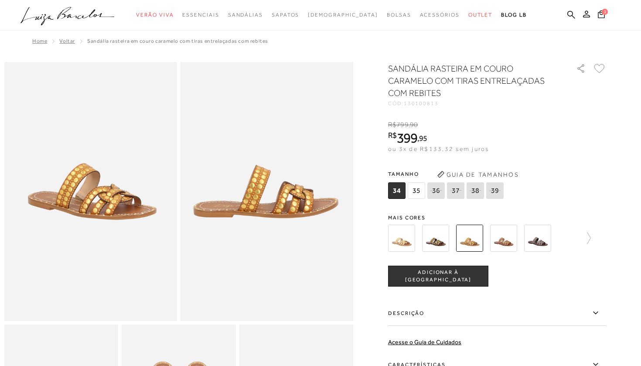
click at [424, 238] on img at bounding box center [435, 237] width 27 height 27
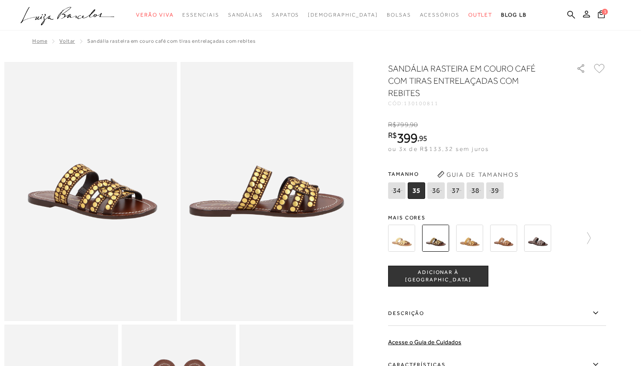
click at [401, 235] on img at bounding box center [401, 237] width 27 height 27
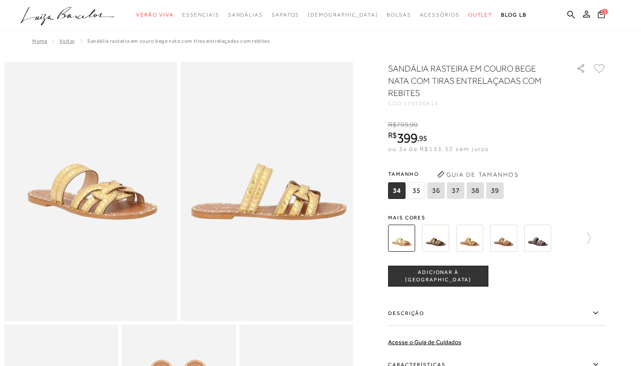
click at [500, 236] on img at bounding box center [503, 237] width 27 height 27
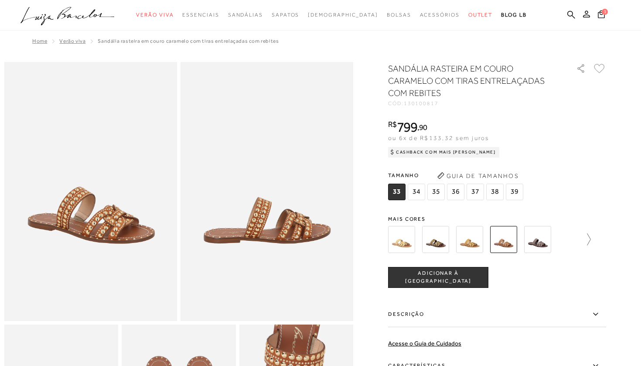
click at [590, 239] on icon at bounding box center [584, 239] width 12 height 12
click at [424, 240] on img at bounding box center [416, 239] width 27 height 27
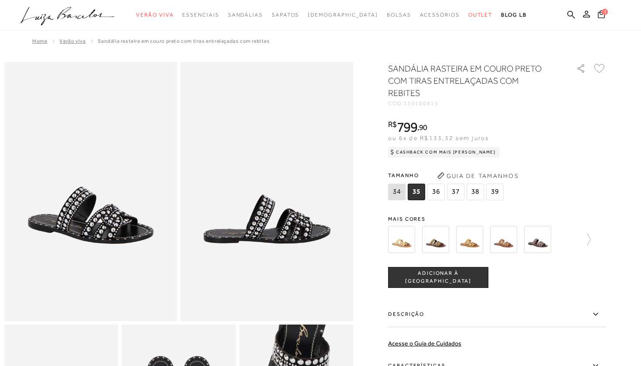
click at [497, 246] on img at bounding box center [503, 239] width 27 height 27
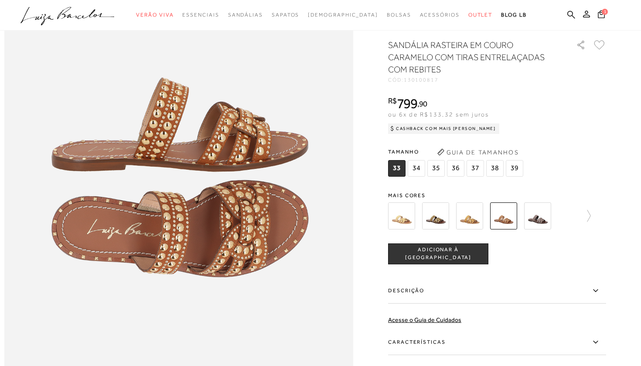
scroll to position [583, 0]
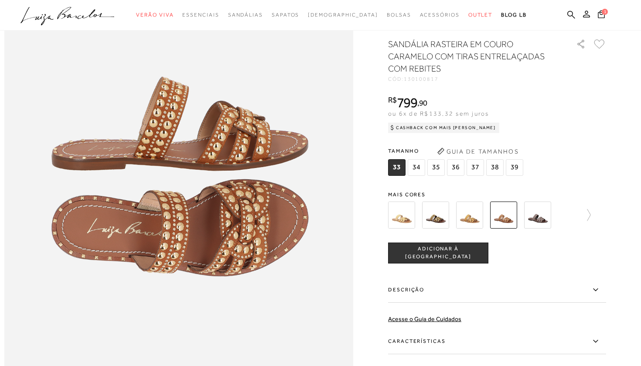
click at [457, 169] on span "36" at bounding box center [455, 167] width 17 height 17
click at [454, 259] on button "ADICIONAR À SACOLA" at bounding box center [438, 252] width 100 height 21
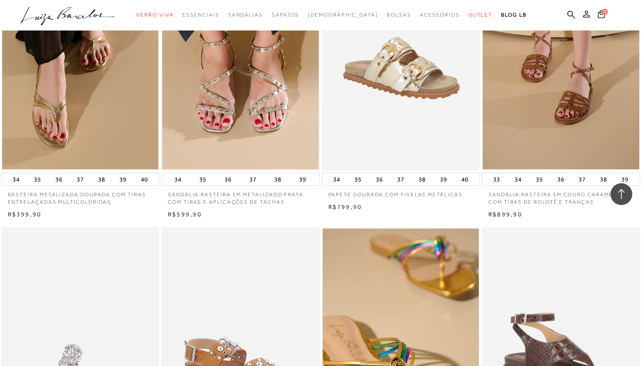
scroll to position [713, 0]
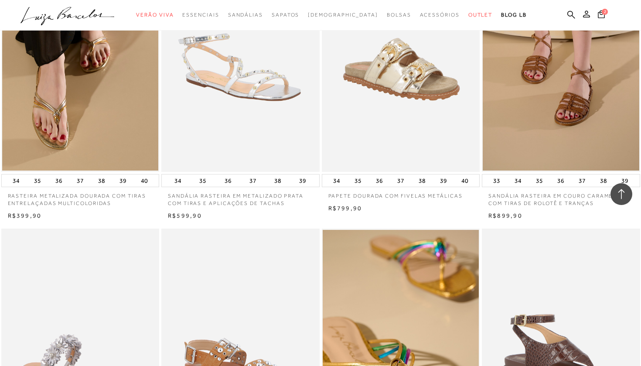
click at [237, 131] on img at bounding box center [240, 53] width 157 height 237
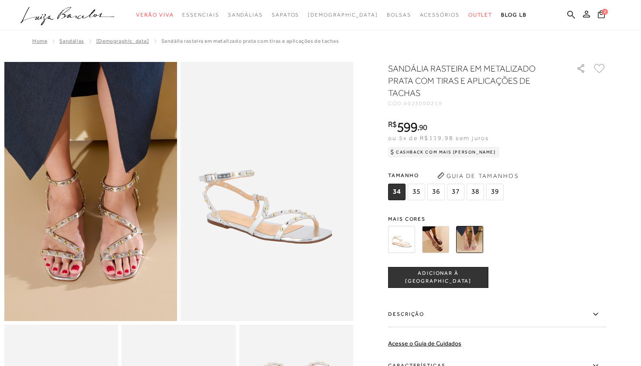
click at [441, 245] on img at bounding box center [435, 239] width 27 height 27
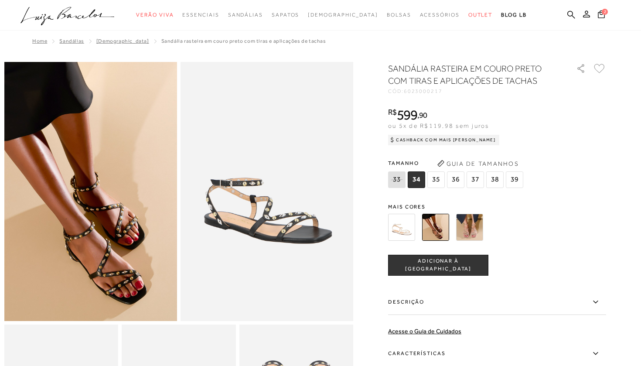
click at [453, 184] on span "36" at bounding box center [455, 179] width 17 height 17
click at [444, 266] on span "ADICIONAR À SACOLA" at bounding box center [437, 264] width 99 height 15
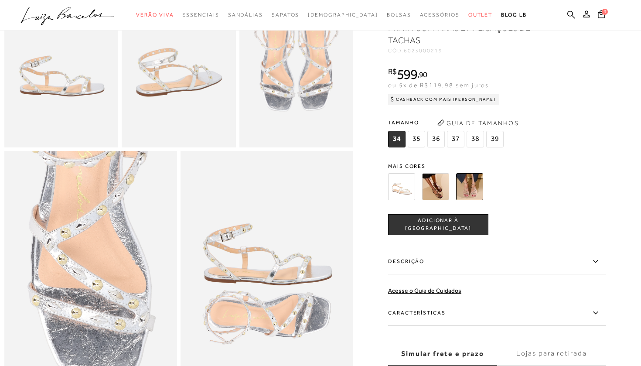
scroll to position [347, 0]
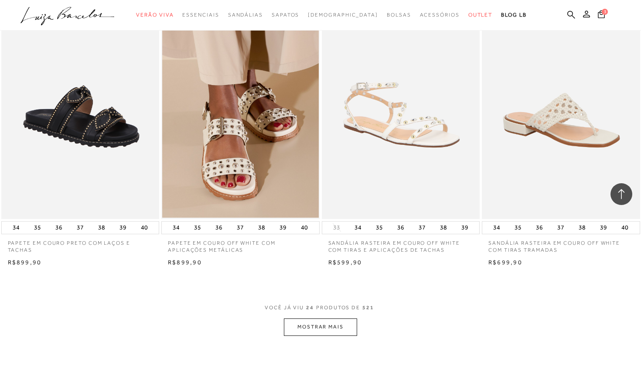
scroll to position [1565, 0]
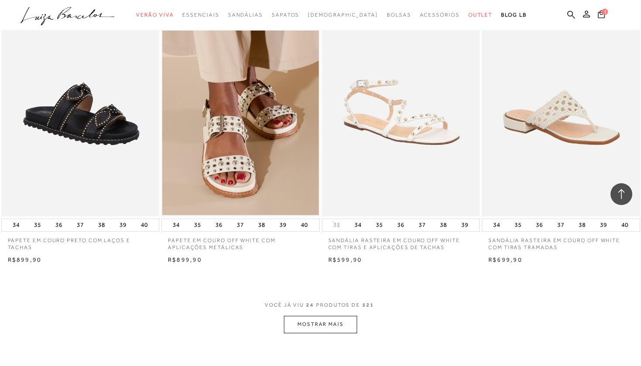
click at [309, 321] on button "MOSTRAR MAIS" at bounding box center [320, 323] width 73 height 17
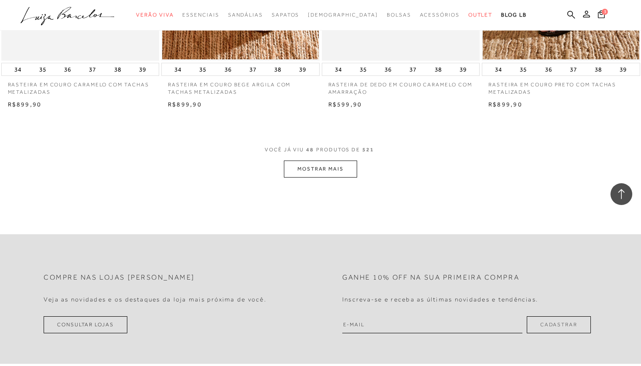
scroll to position [3480, 0]
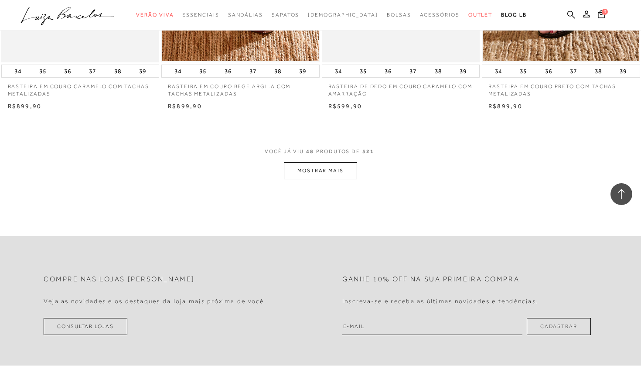
click at [346, 162] on button "MOSTRAR MAIS" at bounding box center [320, 170] width 73 height 17
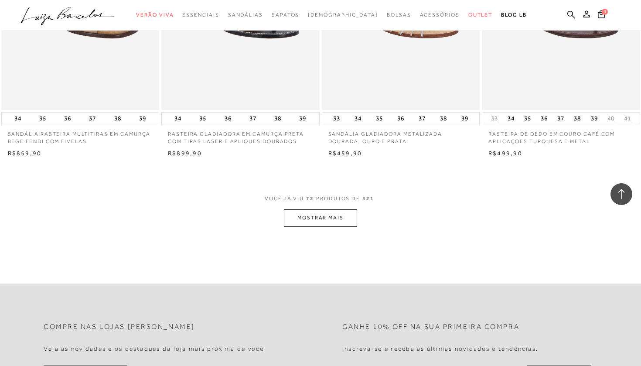
scroll to position [5196, 0]
click at [338, 208] on button "MOSTRAR MAIS" at bounding box center [320, 216] width 73 height 17
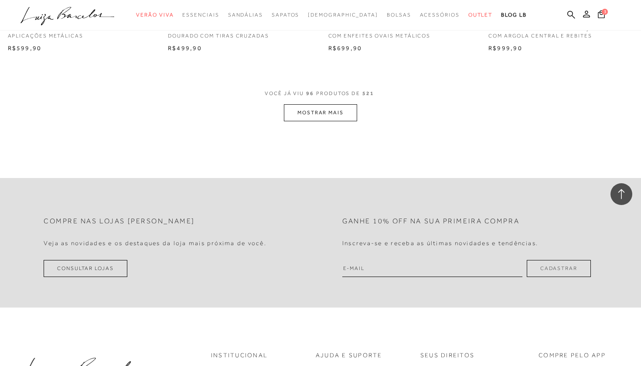
scroll to position [7078, 0]
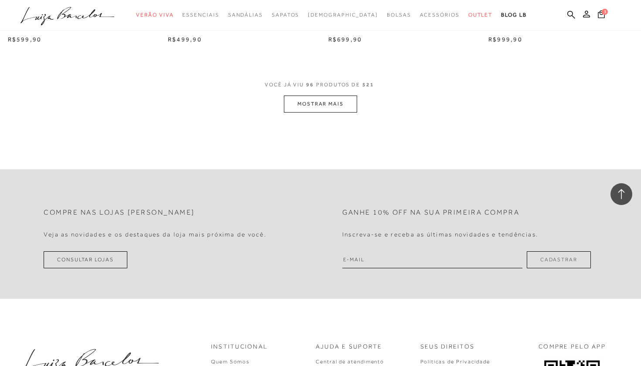
click at [338, 95] on button "MOSTRAR MAIS" at bounding box center [320, 103] width 73 height 17
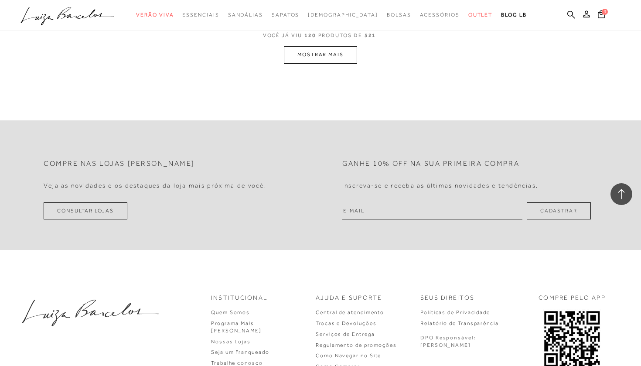
scroll to position [8898, 0]
click at [336, 45] on button "MOSTRAR MAIS" at bounding box center [320, 53] width 73 height 17
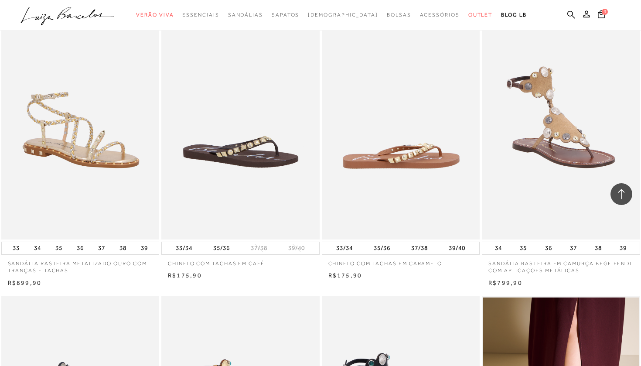
click at [401, 153] on img at bounding box center [400, 120] width 157 height 237
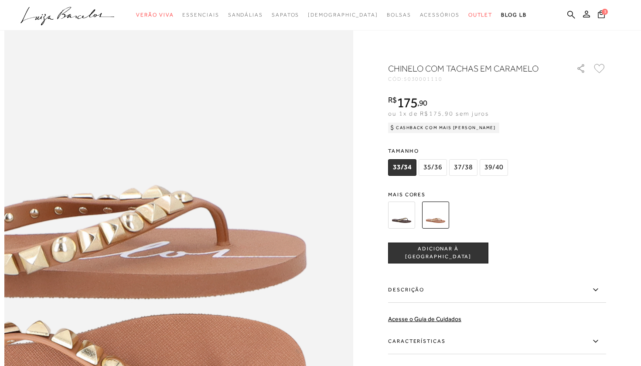
scroll to position [521, 0]
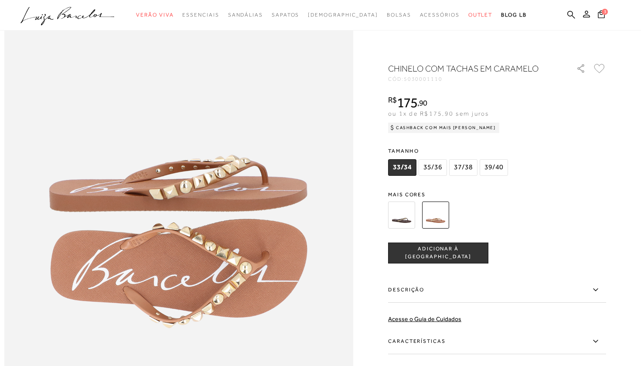
click at [410, 212] on img at bounding box center [401, 214] width 27 height 27
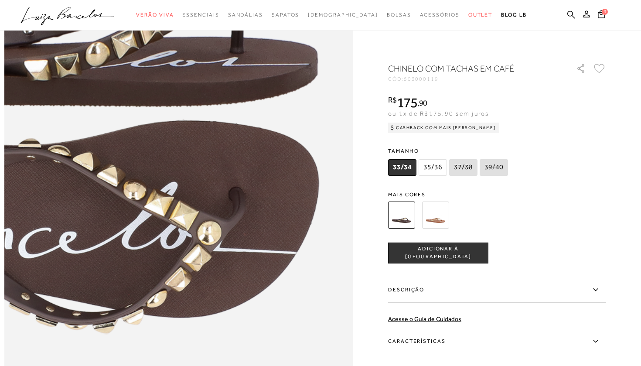
scroll to position [506, 0]
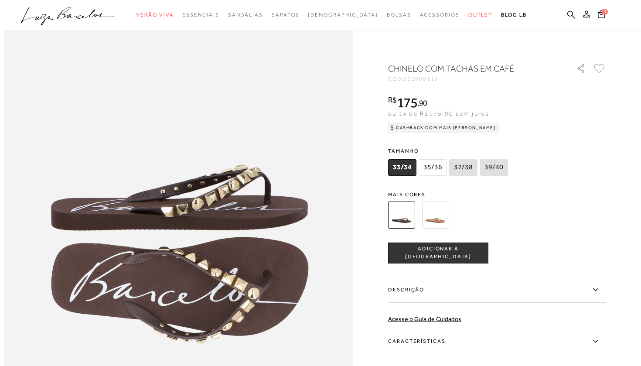
click at [437, 214] on img at bounding box center [435, 214] width 27 height 27
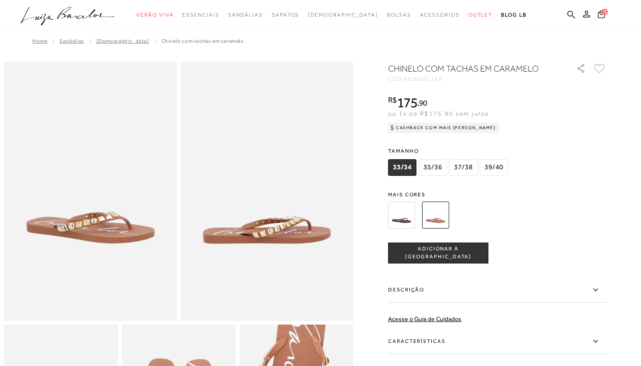
click at [458, 166] on span "37/38" at bounding box center [463, 167] width 28 height 17
click at [428, 251] on span "ADICIONAR À SACOLA" at bounding box center [437, 252] width 99 height 15
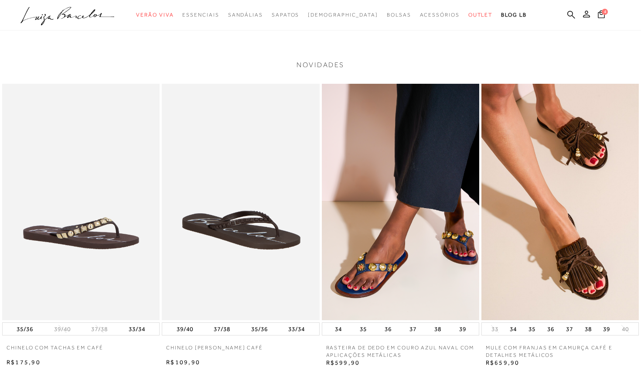
scroll to position [1092, 0]
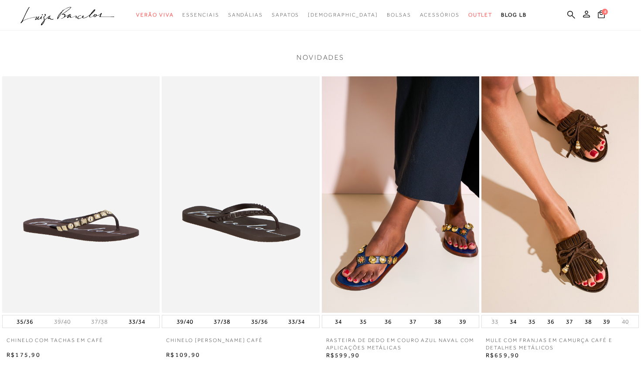
click at [249, 256] on img at bounding box center [240, 194] width 157 height 236
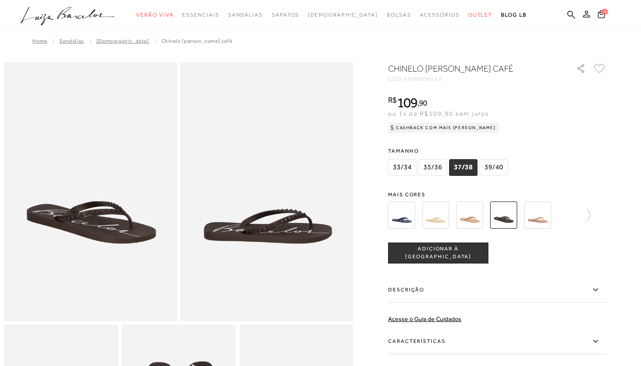
click at [475, 220] on img at bounding box center [469, 214] width 27 height 27
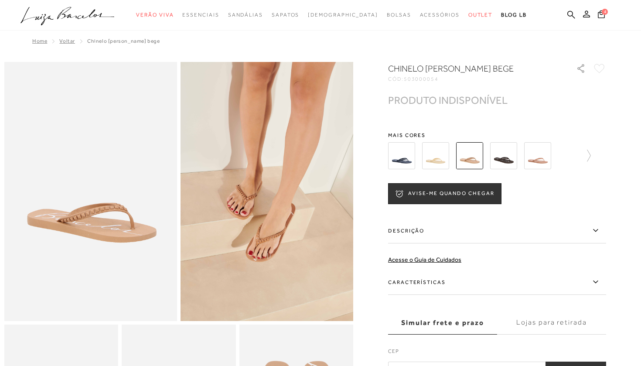
click at [532, 163] on img at bounding box center [537, 155] width 27 height 27
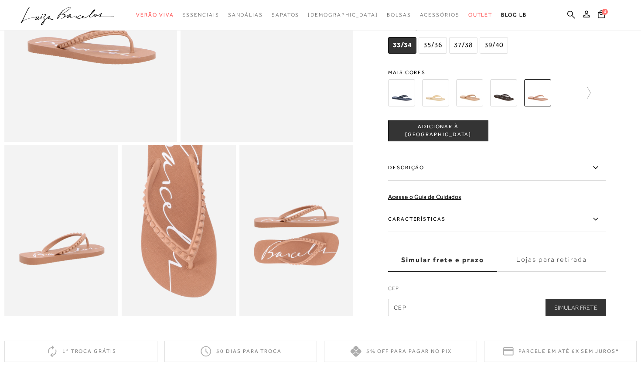
scroll to position [183, 0]
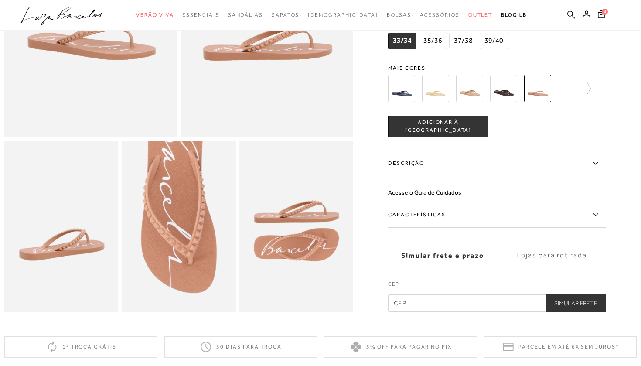
click at [511, 89] on img at bounding box center [503, 88] width 27 height 27
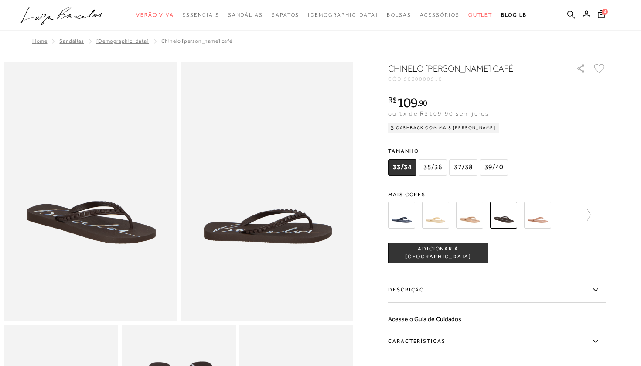
click at [398, 212] on img at bounding box center [401, 214] width 27 height 27
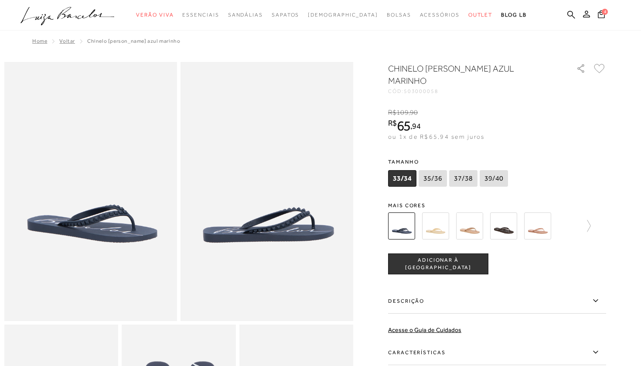
click at [443, 232] on img at bounding box center [435, 225] width 27 height 27
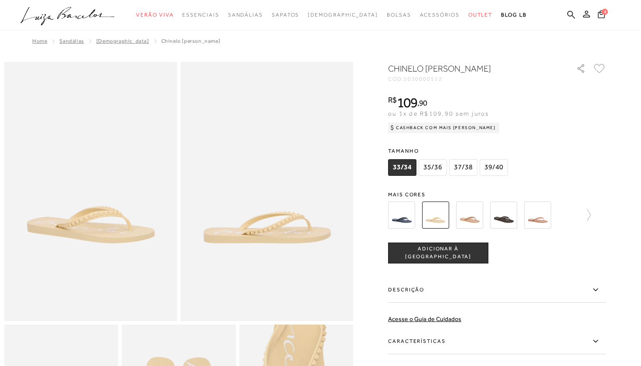
click at [469, 219] on img at bounding box center [469, 214] width 27 height 27
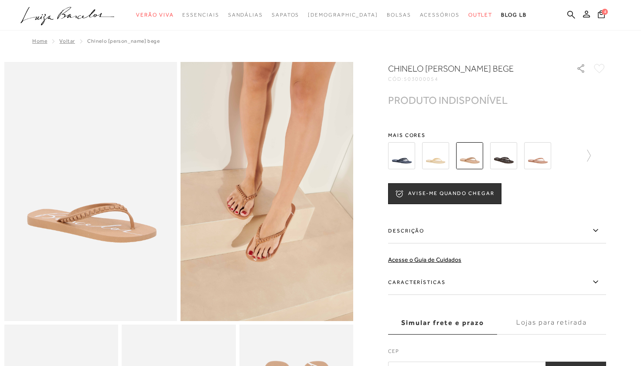
click at [533, 167] on img at bounding box center [537, 155] width 27 height 27
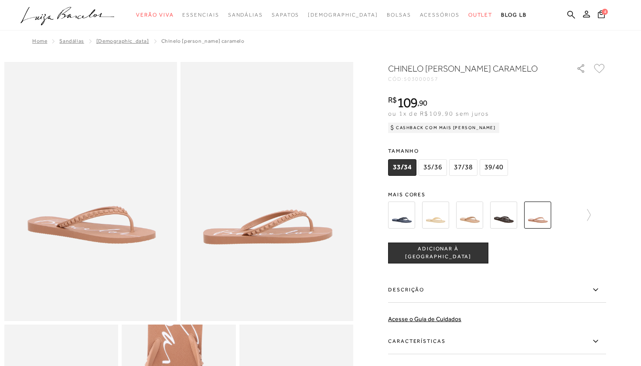
click at [465, 173] on span "37/38" at bounding box center [463, 167] width 28 height 17
click at [458, 248] on span "ADICIONAR À SACOLA" at bounding box center [437, 252] width 99 height 15
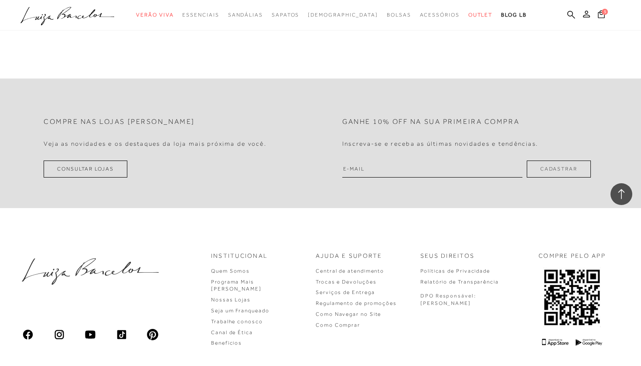
scroll to position [10484, 0]
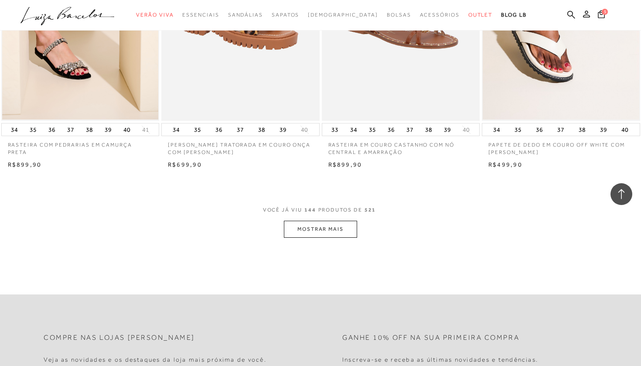
click at [339, 220] on button "MOSTRAR MAIS" at bounding box center [320, 228] width 73 height 17
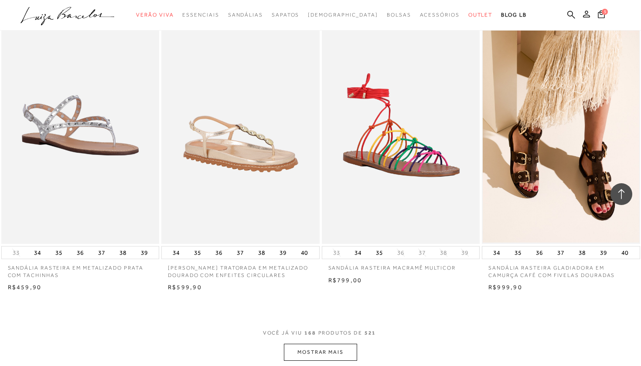
scroll to position [12125, 0]
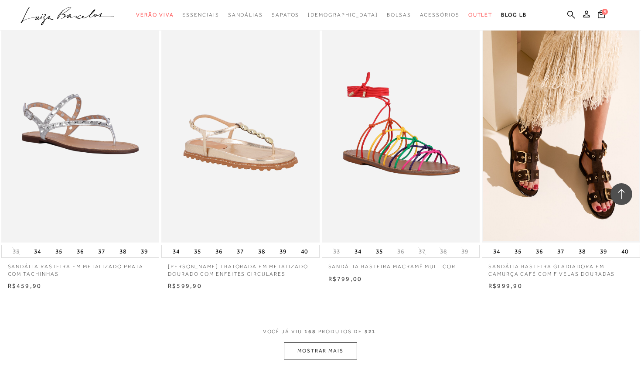
click at [320, 342] on button "MOSTRAR MAIS" at bounding box center [320, 350] width 73 height 17
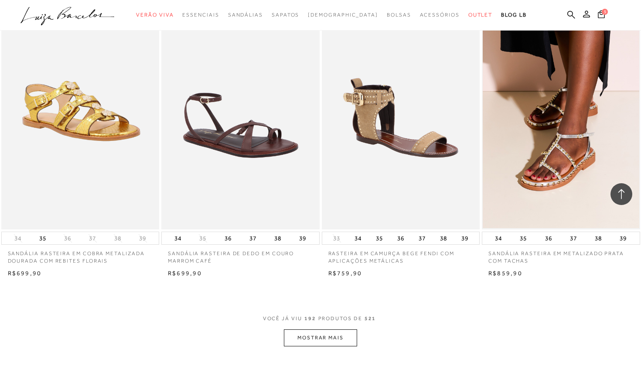
scroll to position [13916, 0]
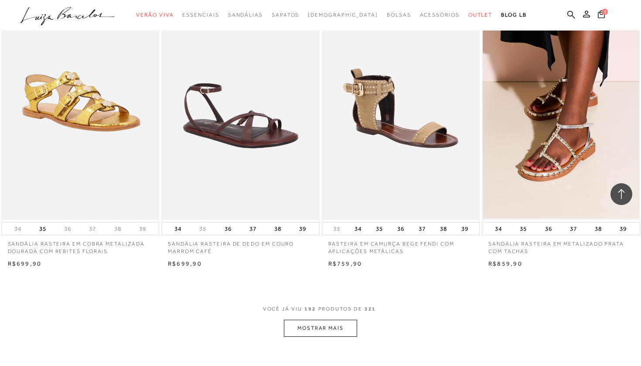
click at [320, 319] on button "MOSTRAR MAIS" at bounding box center [320, 327] width 73 height 17
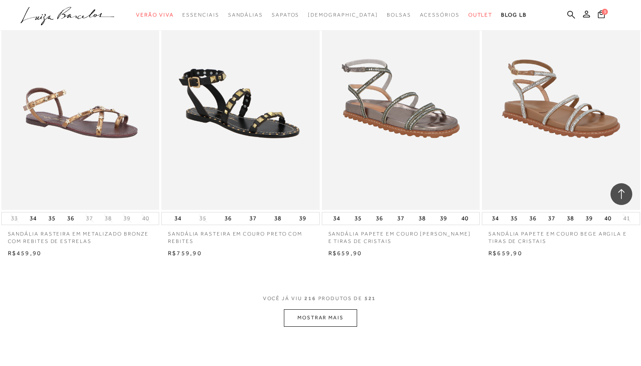
scroll to position [15694, 0]
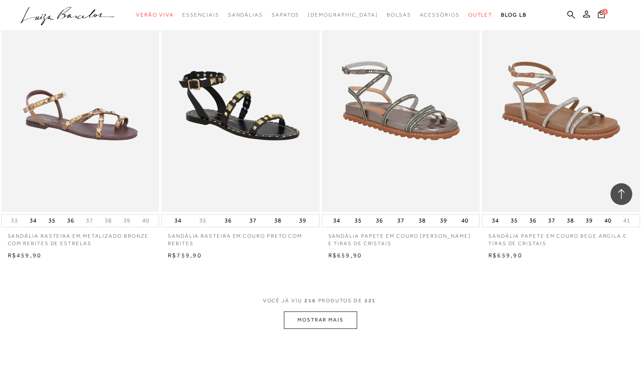
click at [320, 311] on button "MOSTRAR MAIS" at bounding box center [320, 319] width 73 height 17
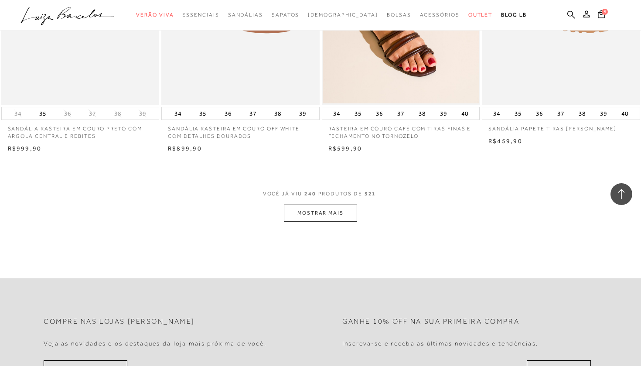
scroll to position [17583, 0]
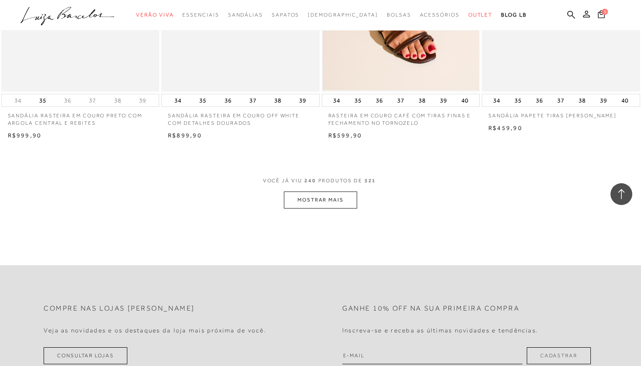
click at [338, 191] on button "MOSTRAR MAIS" at bounding box center [320, 199] width 73 height 17
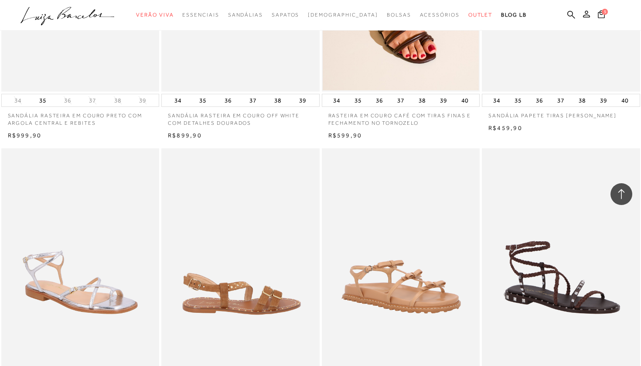
click at [315, 154] on img at bounding box center [240, 266] width 157 height 237
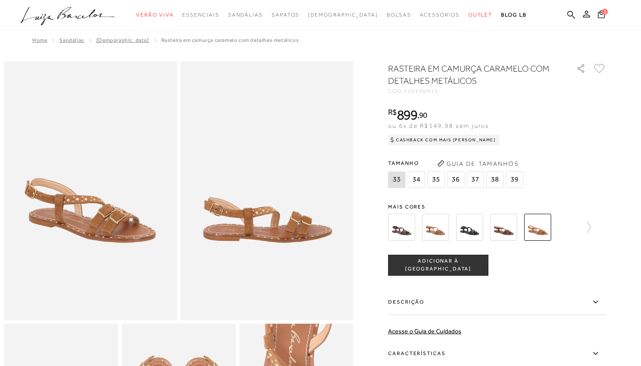
scroll to position [8, 0]
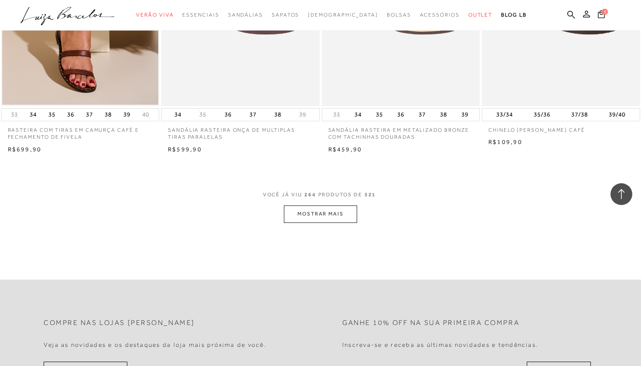
click at [305, 205] on button "MOSTRAR MAIS" at bounding box center [320, 213] width 73 height 17
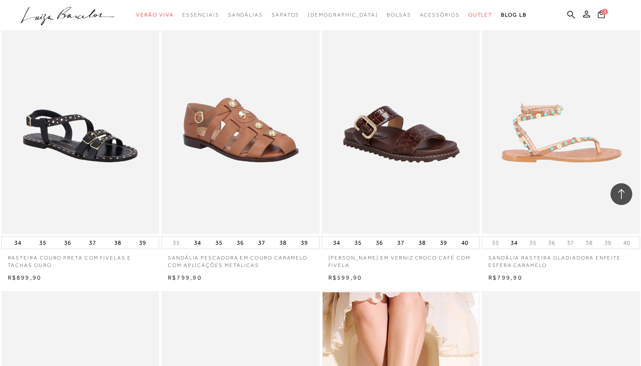
click at [573, 96] on img at bounding box center [560, 115] width 157 height 237
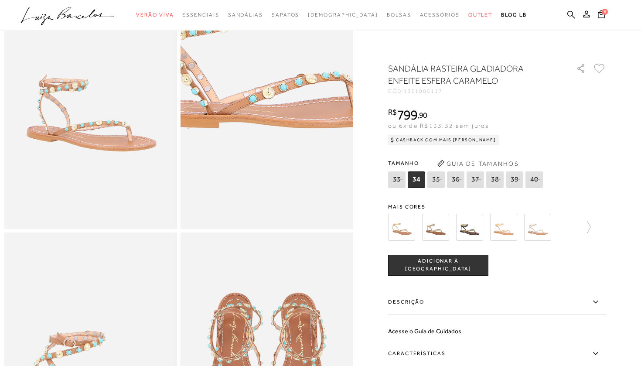
scroll to position [91, 0]
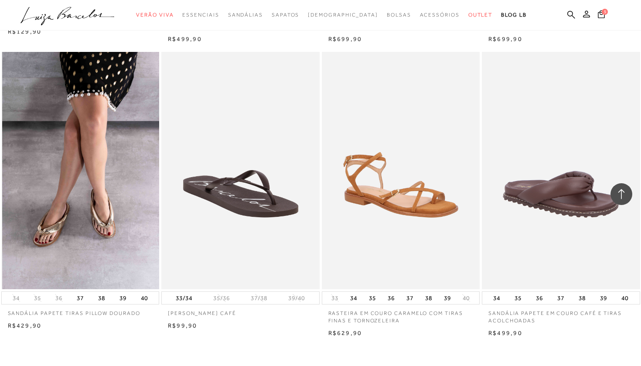
scroll to position [21036, 0]
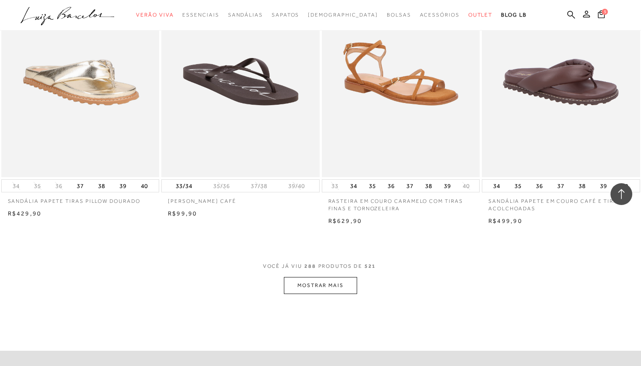
click at [322, 277] on button "MOSTRAR MAIS" at bounding box center [320, 285] width 73 height 17
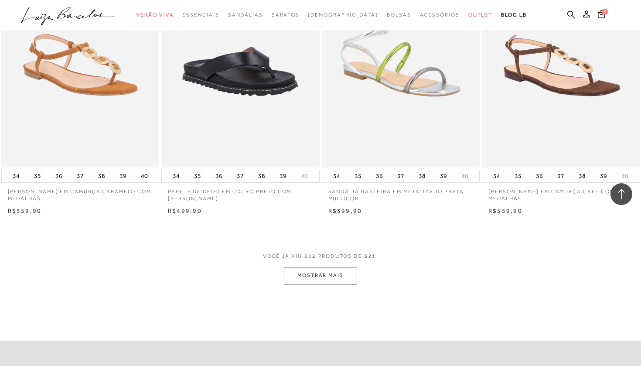
scroll to position [22838, 0]
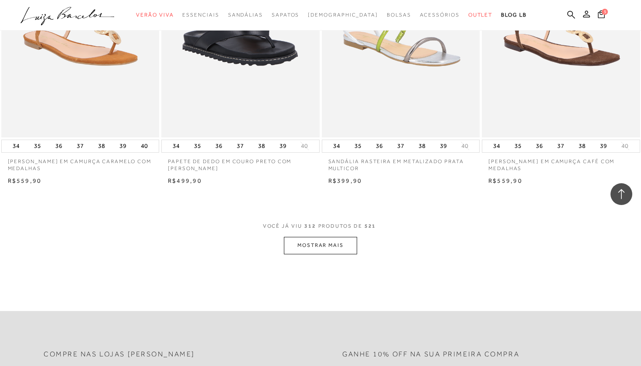
click at [330, 237] on button "MOSTRAR MAIS" at bounding box center [320, 245] width 73 height 17
